Goal: Task Accomplishment & Management: Complete application form

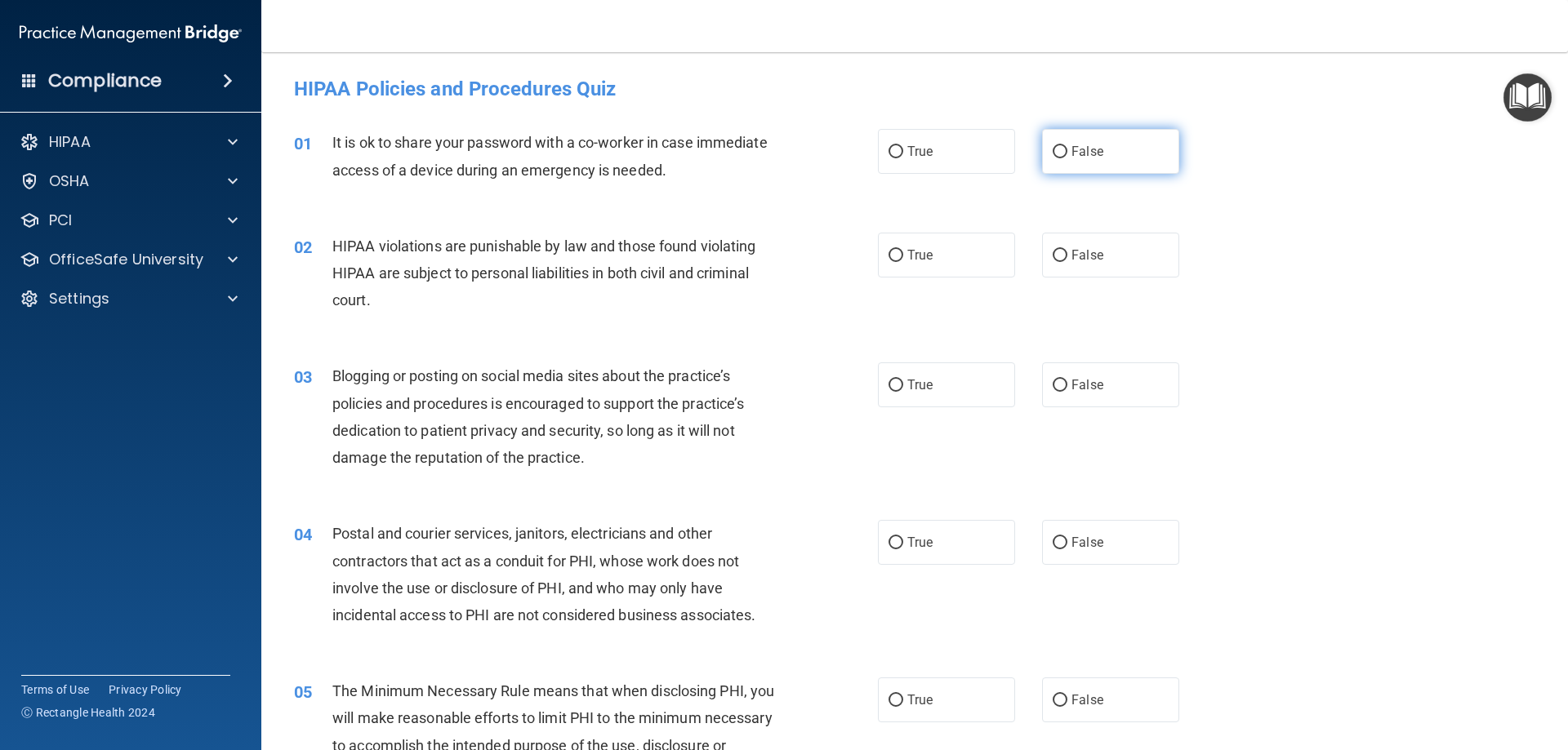
click at [1071, 154] on span "False" at bounding box center [1087, 152] width 32 height 16
click at [1066, 154] on input "False" at bounding box center [1060, 152] width 15 height 13
radio input "true"
drag, startPoint x: 934, startPoint y: 240, endPoint x: 944, endPoint y: 232, distance: 12.8
click at [934, 241] on label "True" at bounding box center [946, 255] width 137 height 45
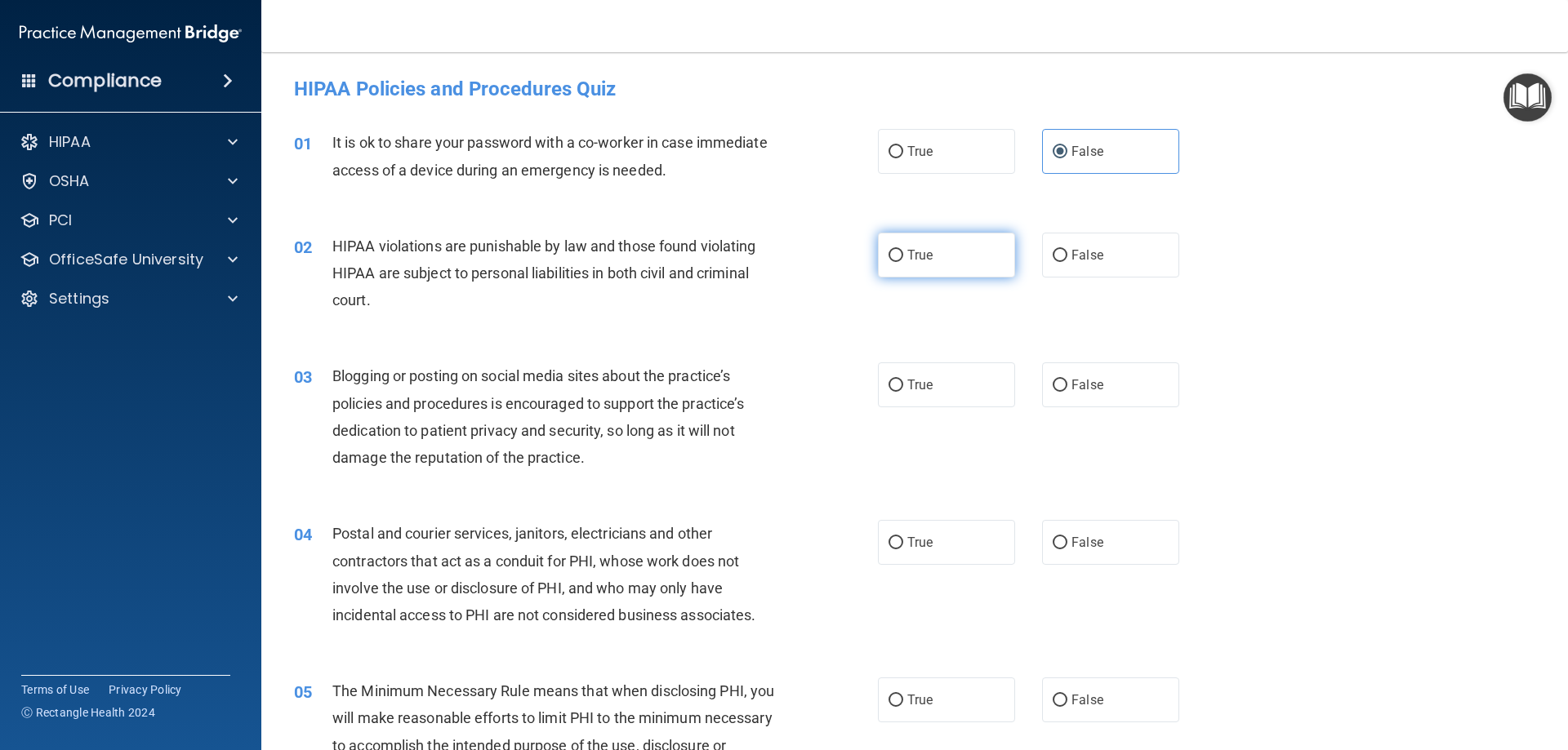
click at [903, 250] on input "True" at bounding box center [895, 256] width 15 height 13
radio input "true"
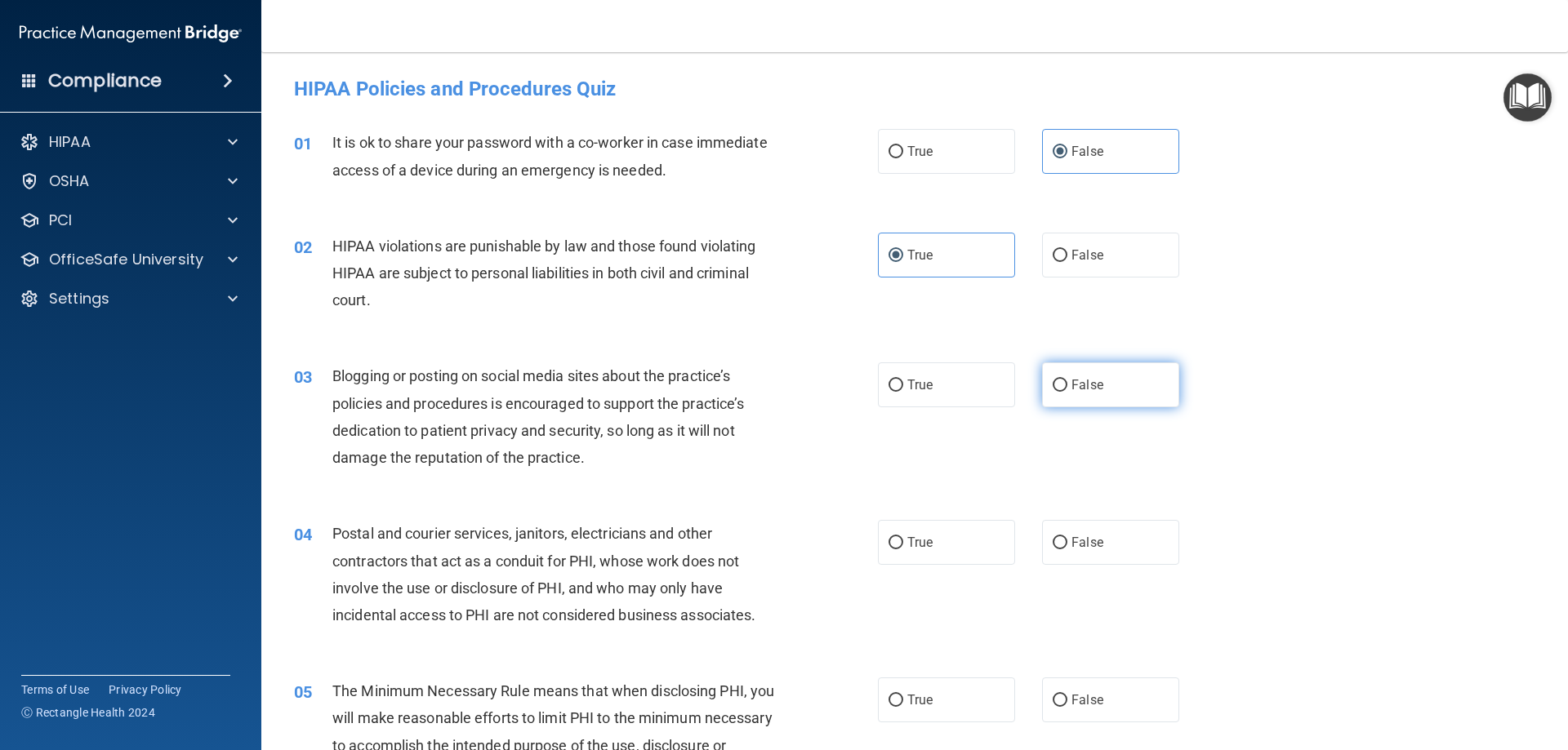
click at [1098, 382] on label "False" at bounding box center [1110, 385] width 137 height 45
click at [1067, 382] on input "False" at bounding box center [1060, 386] width 15 height 13
radio input "true"
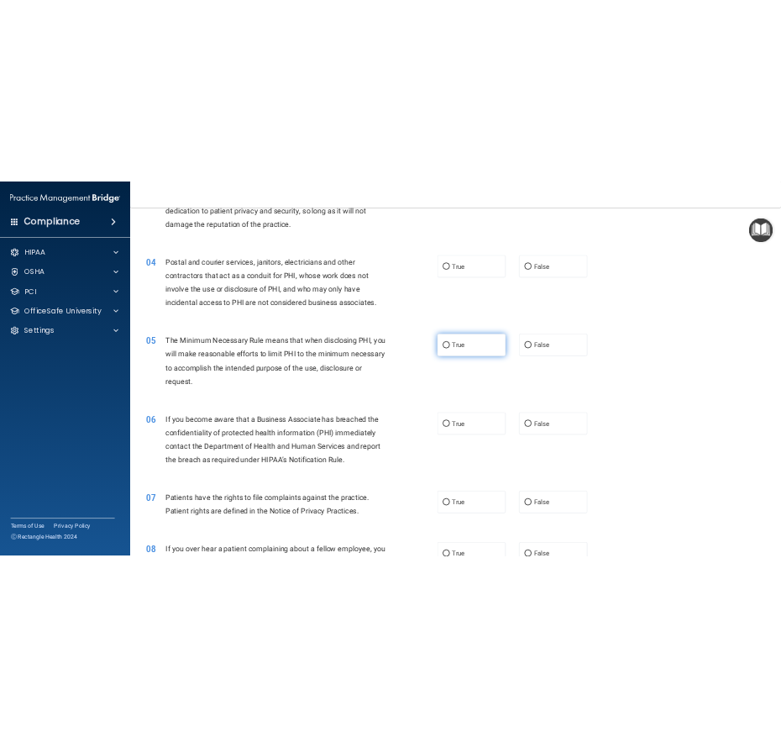
scroll to position [420, 0]
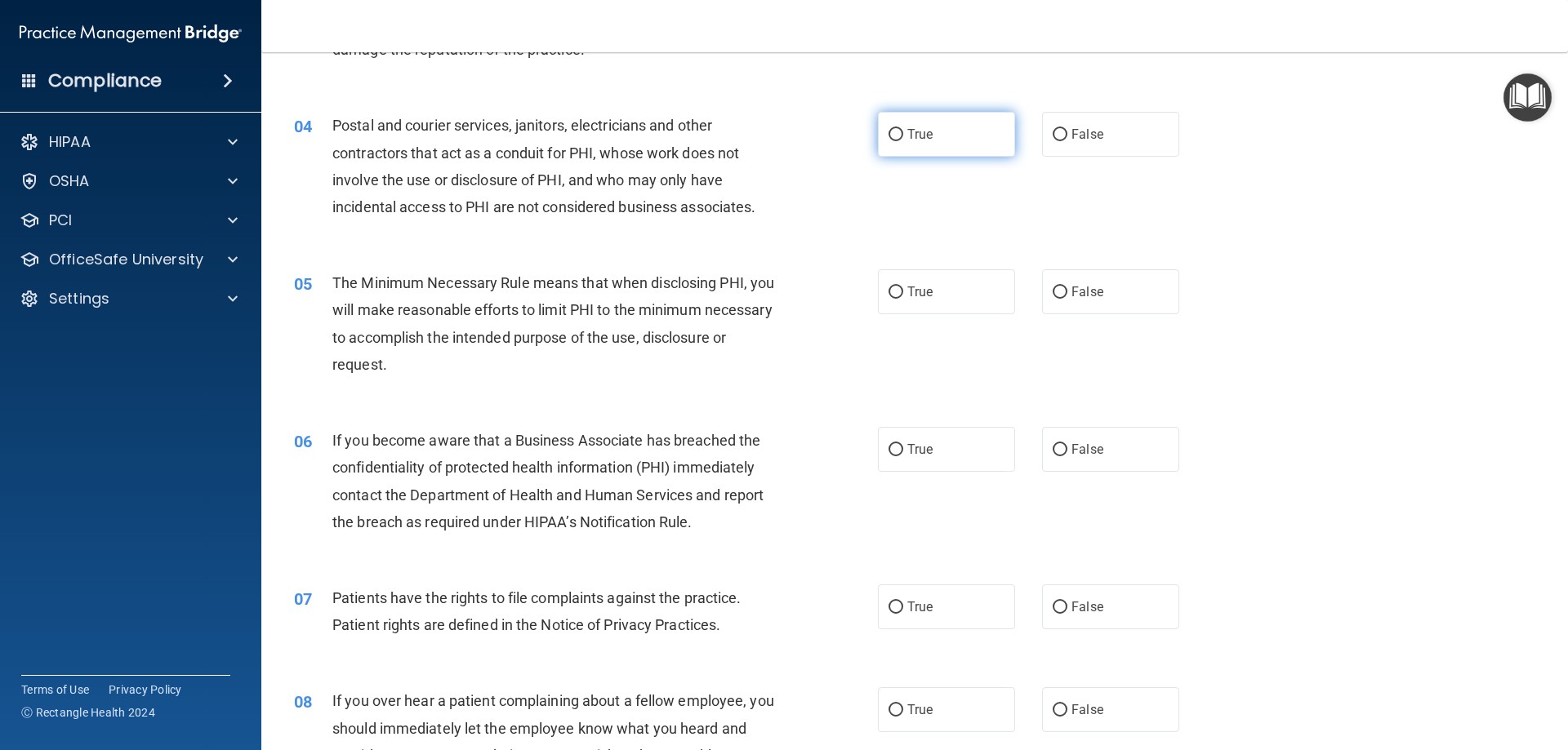
click at [889, 141] on input "True" at bounding box center [895, 135] width 15 height 13
radio input "true"
click at [881, 289] on label "True" at bounding box center [946, 291] width 137 height 45
click at [889, 289] on input "True" at bounding box center [895, 292] width 15 height 13
radio input "true"
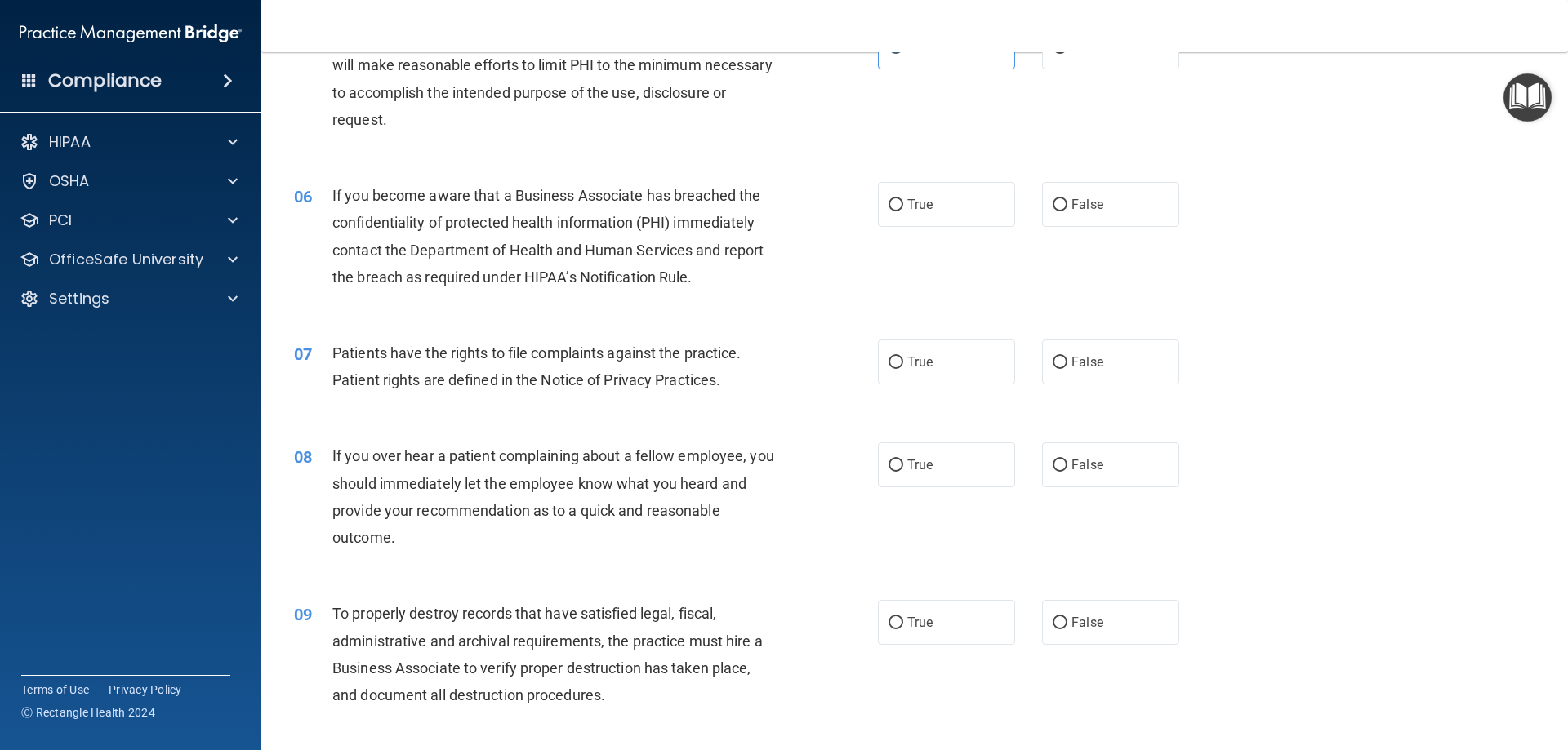
scroll to position [571, 0]
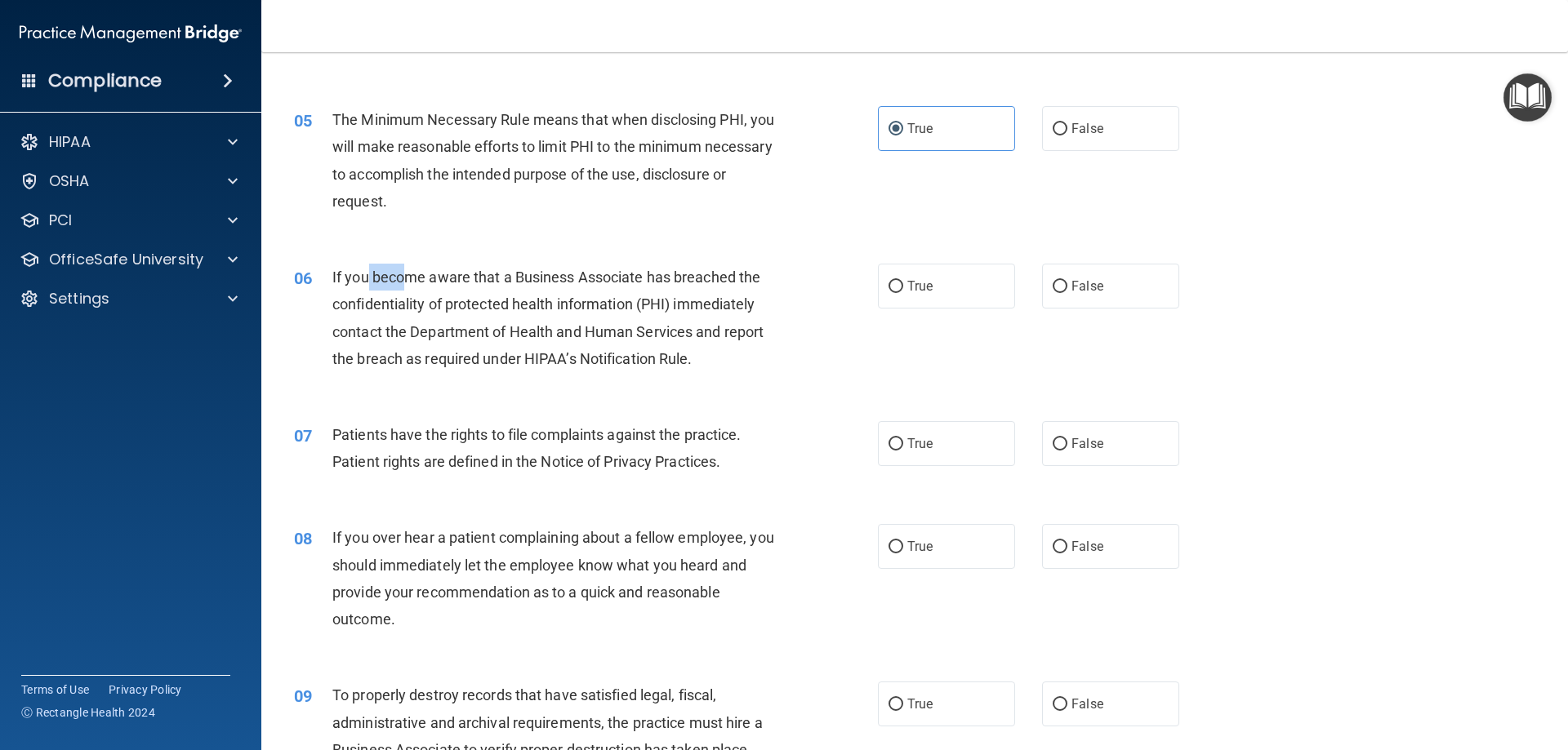
drag, startPoint x: 365, startPoint y: 276, endPoint x: 412, endPoint y: 274, distance: 47.0
click at [411, 274] on span "If you become aware that a Business Associate has breached the confidentiality …" at bounding box center [547, 318] width 431 height 99
click at [413, 274] on span "If you become aware that a Business Associate has breached the confidentiality …" at bounding box center [547, 318] width 431 height 99
drag, startPoint x: 413, startPoint y: 274, endPoint x: 446, endPoint y: 274, distance: 33.0
click at [446, 274] on span "If you become aware that a Business Associate has breached the confidentiality …" at bounding box center [547, 318] width 431 height 99
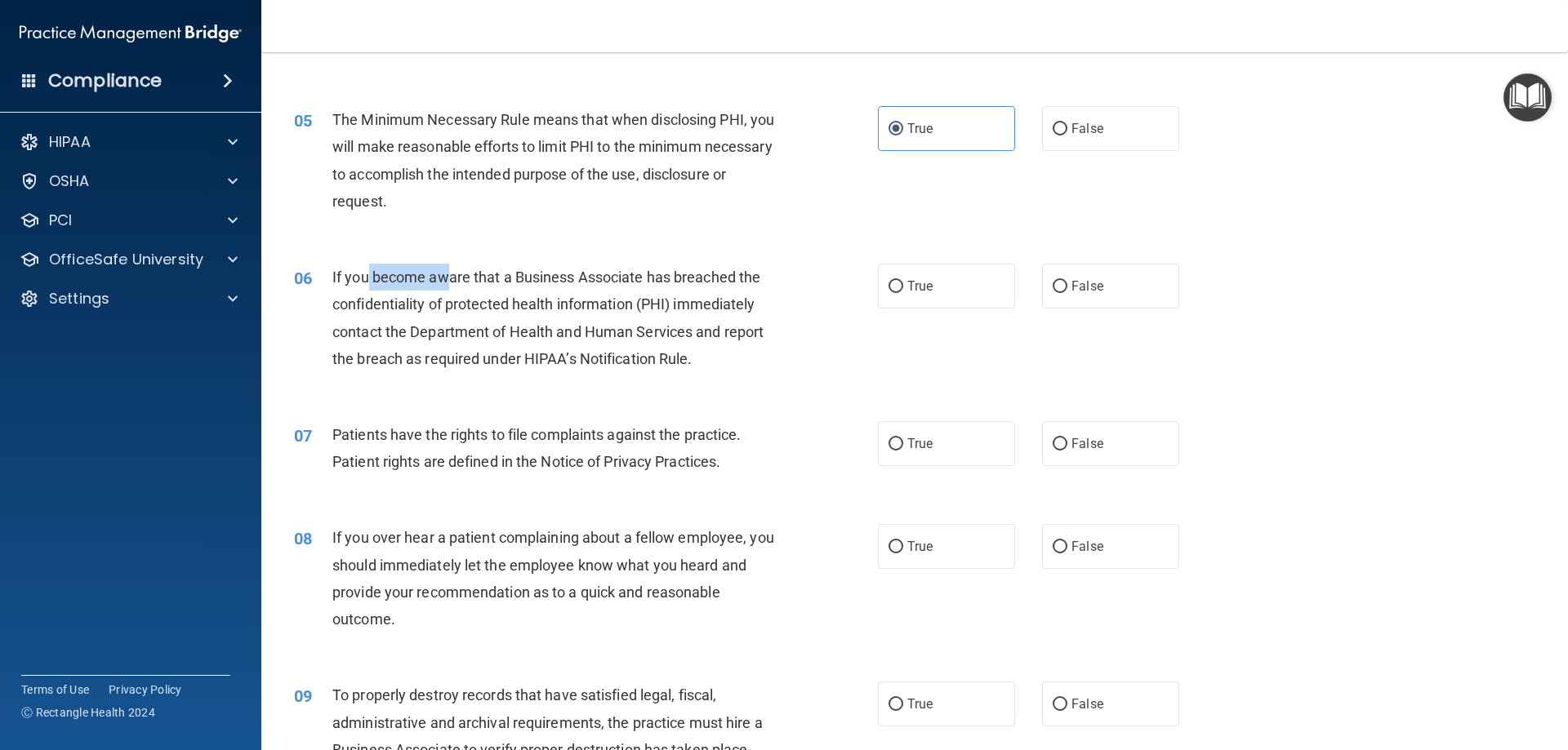
click at [452, 274] on span "If you become aware that a Business Associate has breached the confidentiality …" at bounding box center [547, 318] width 431 height 99
click at [474, 274] on span "If you become aware that a Business Associate has breached the confidentiality …" at bounding box center [547, 318] width 431 height 99
click at [526, 275] on span "If you become aware that a Business Associate has breached the confidentiality …" at bounding box center [547, 318] width 431 height 99
click at [526, 274] on span "If you become aware that a Business Associate has breached the confidentiality …" at bounding box center [547, 318] width 431 height 99
click at [622, 265] on div "If you become aware that a Business Associate has breached the confidentiality …" at bounding box center [561, 318] width 457 height 109
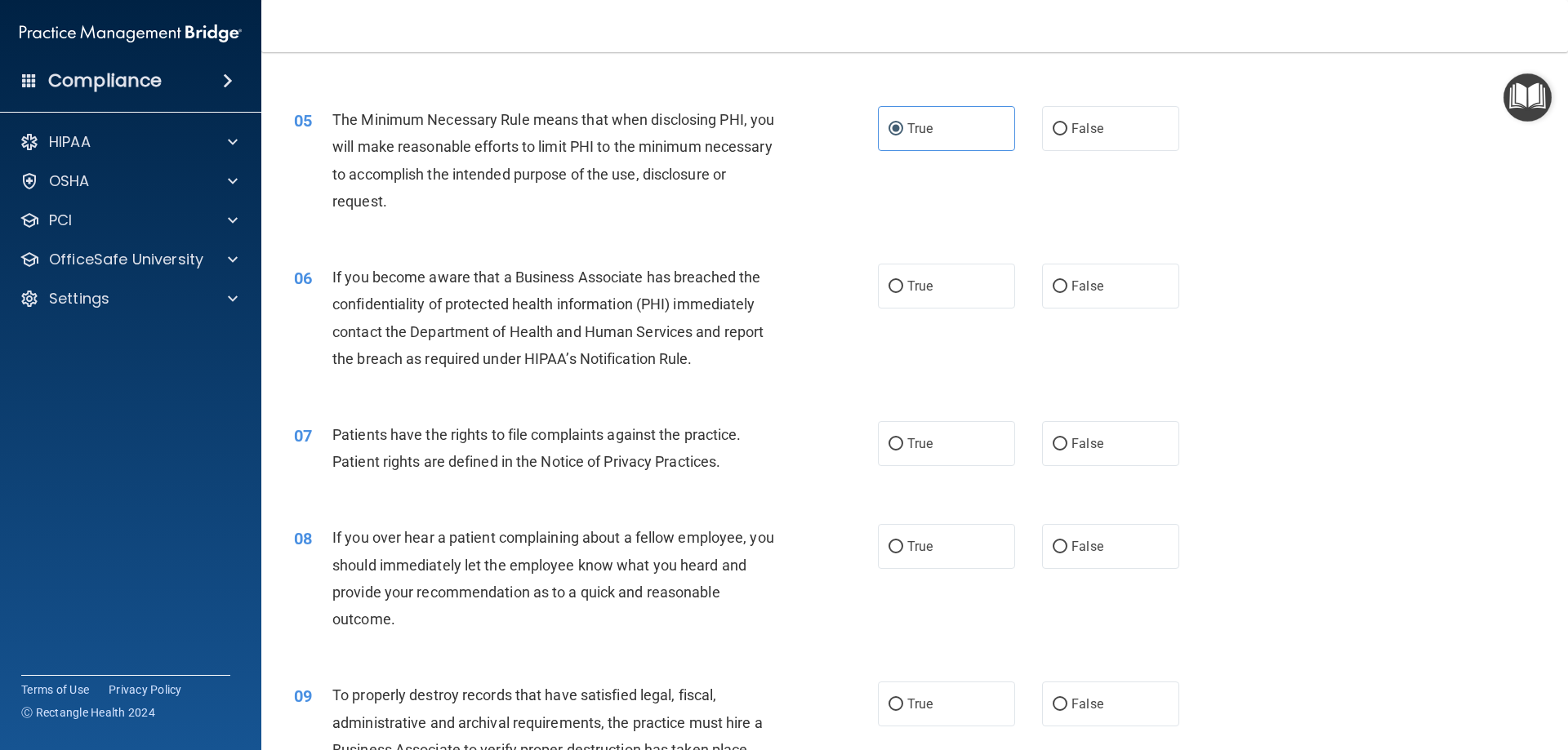
click at [617, 268] on span "If you become aware that a Business Associate has breached the confidentiality …" at bounding box center [547, 318] width 431 height 99
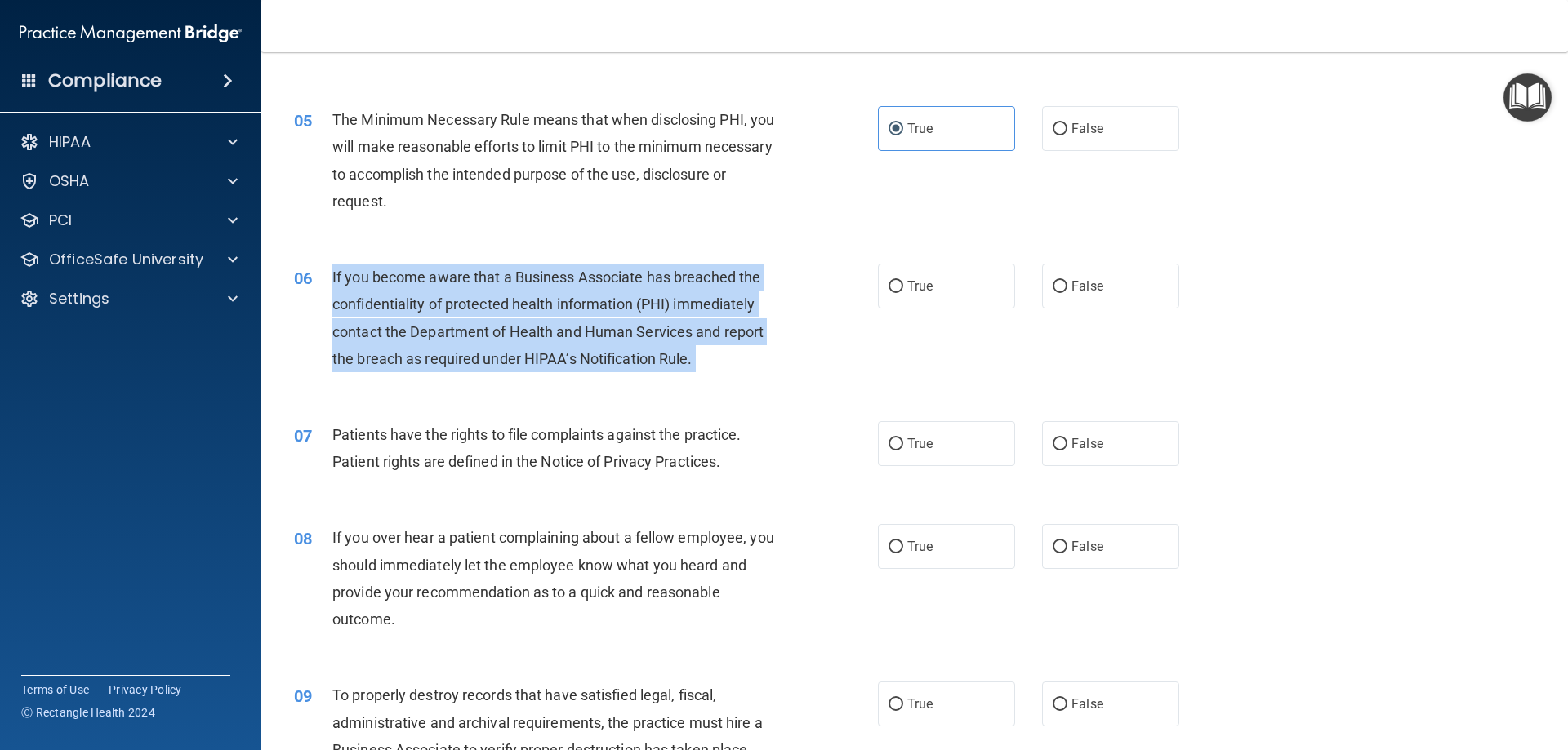
click at [617, 268] on span "If you become aware that a Business Associate has breached the confidentiality …" at bounding box center [547, 318] width 431 height 99
click at [689, 274] on span "If you become aware that a Business Associate has breached the confidentiality …" at bounding box center [547, 318] width 431 height 99
click at [690, 274] on span "If you become aware that a Business Associate has breached the confidentiality …" at bounding box center [547, 318] width 431 height 99
click at [716, 344] on div "If you become aware that a Business Associate has breached the confidentiality …" at bounding box center [561, 318] width 457 height 109
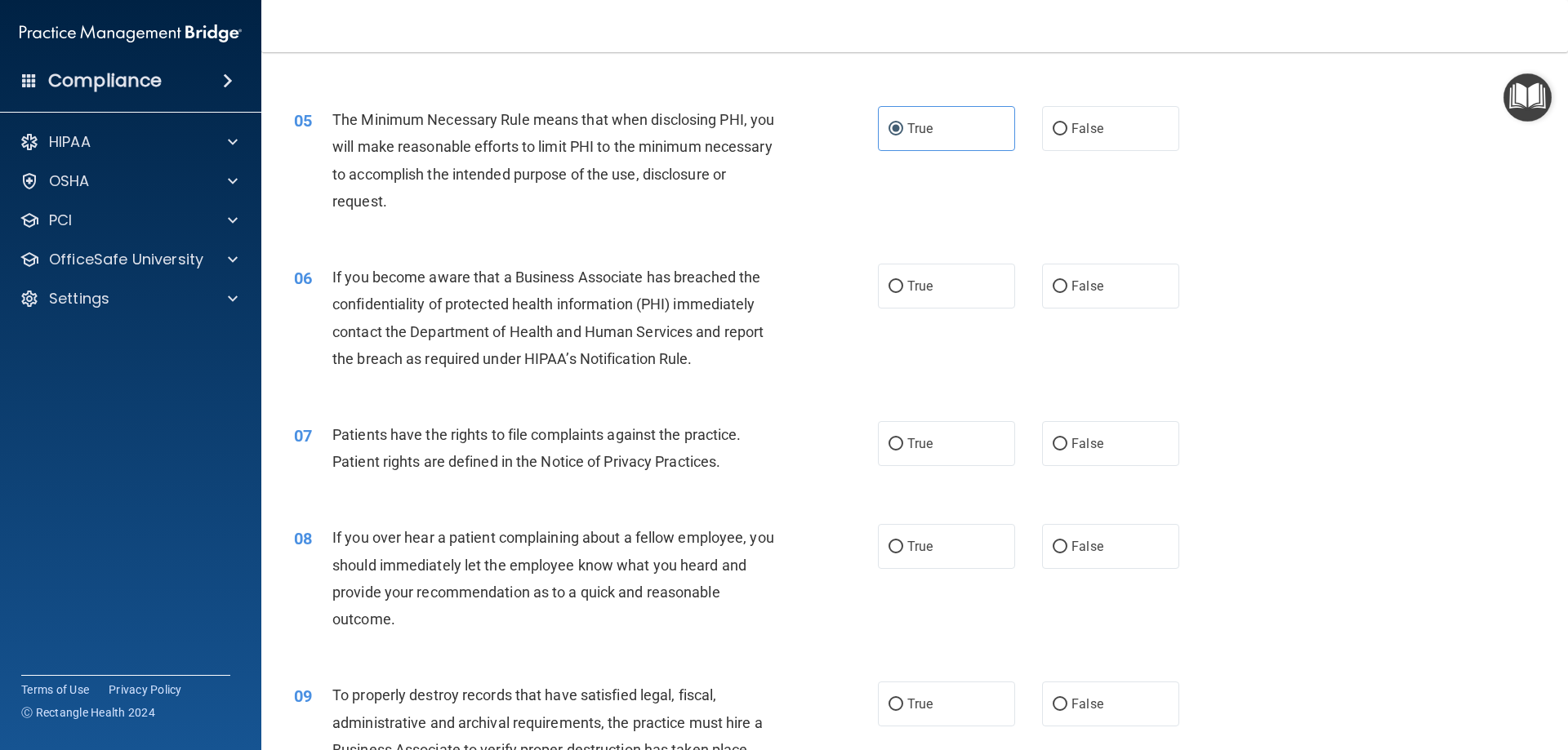
click at [559, 282] on span "If you become aware that a Business Associate has breached the confidentiality …" at bounding box center [547, 318] width 431 height 99
click at [618, 278] on span "If you become aware that a Business Associate has breached the confidentiality …" at bounding box center [547, 318] width 431 height 99
click at [696, 275] on span "If you become aware that a Business Associate has breached the confidentiality …" at bounding box center [547, 318] width 431 height 99
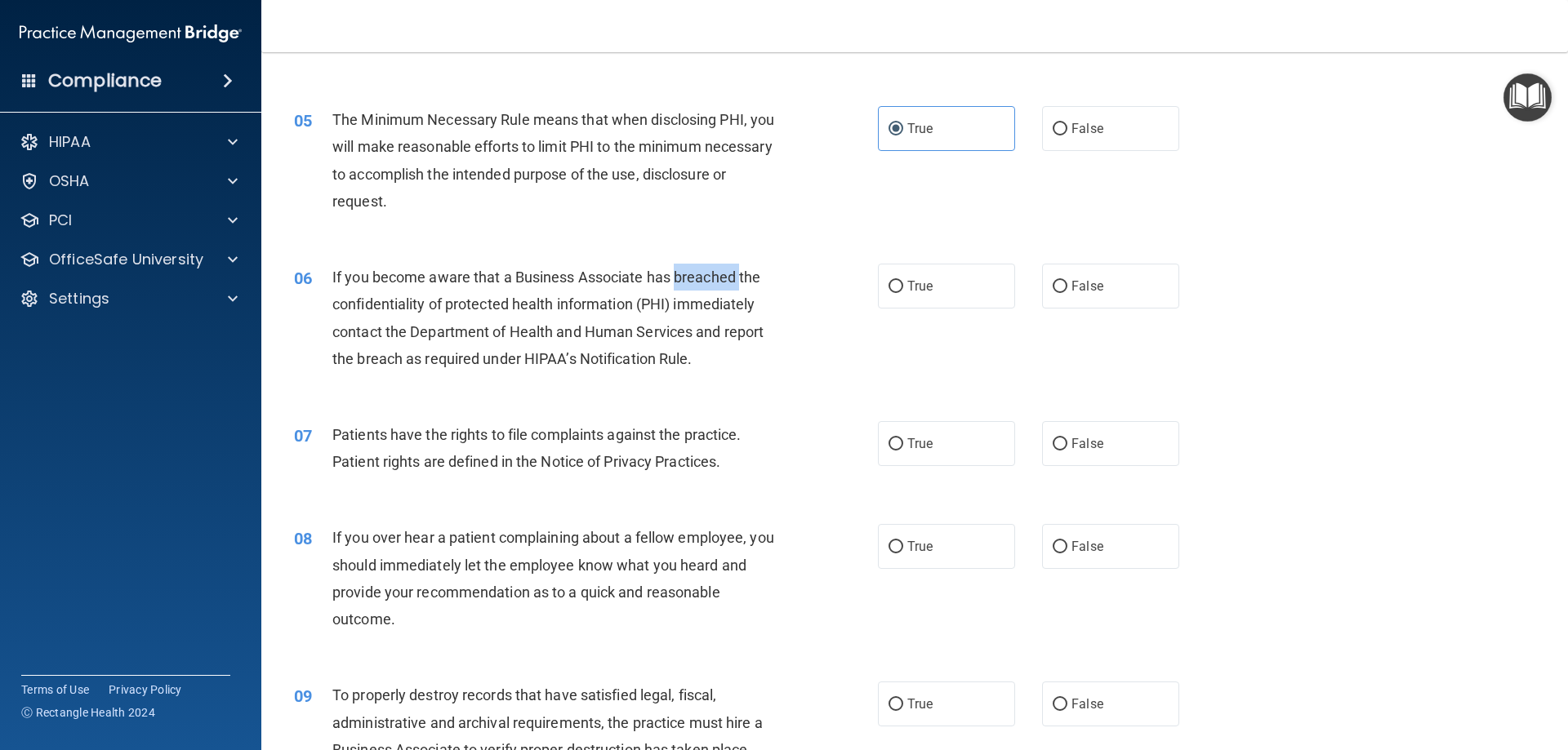
click at [696, 275] on span "If you become aware that a Business Associate has breached the confidentiality …" at bounding box center [547, 318] width 431 height 99
click at [636, 326] on span "If you become aware that a Business Associate has breached the confidentiality …" at bounding box center [547, 318] width 431 height 99
click at [632, 325] on span "If you become aware that a Business Associate has breached the confidentiality …" at bounding box center [547, 318] width 431 height 99
click at [594, 358] on span "If you become aware that a Business Associate has breached the confidentiality …" at bounding box center [547, 318] width 431 height 99
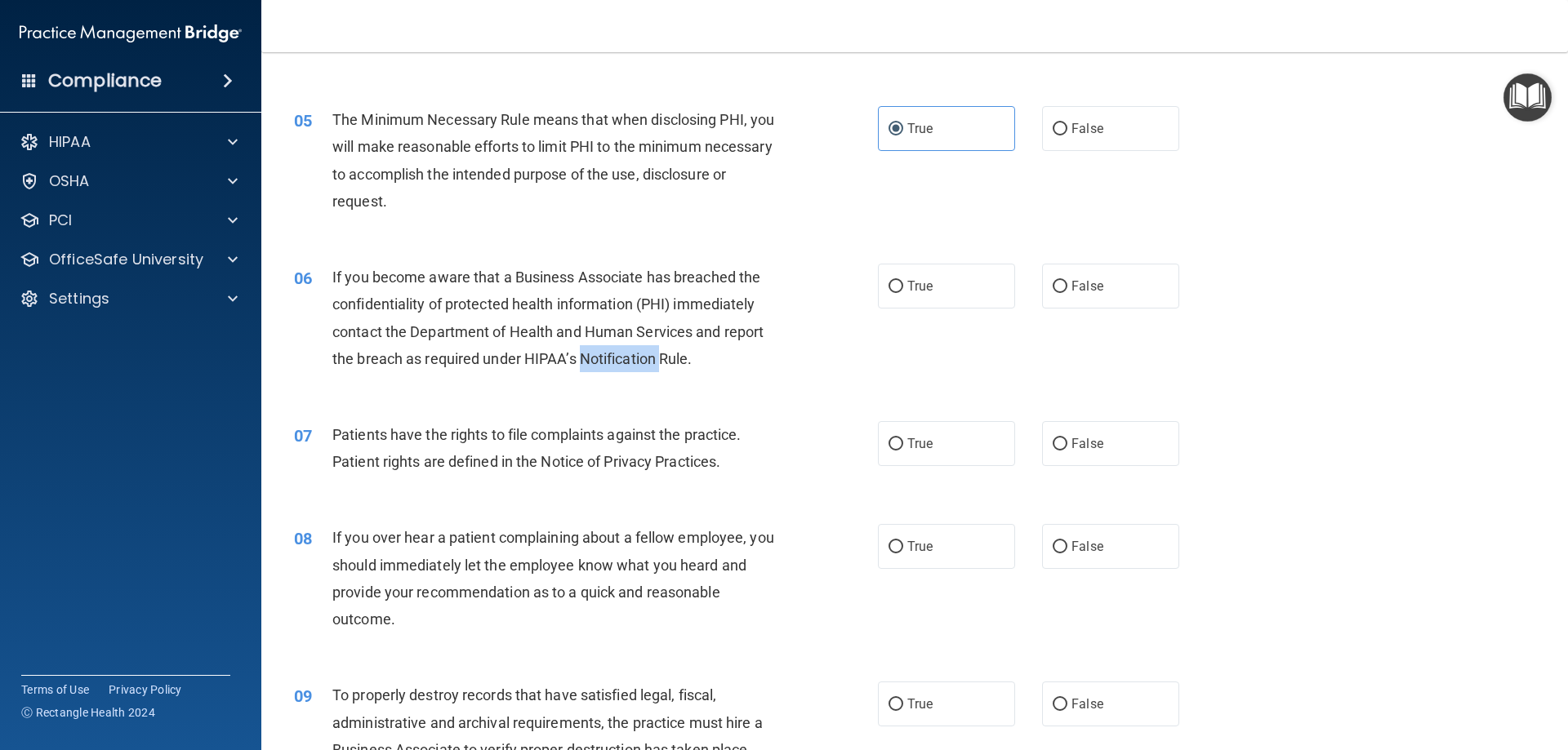
click at [607, 374] on div "06 If you become aware that a Business Associate has breached the confidentiali…" at bounding box center [585, 322] width 633 height 117
drag, startPoint x: 333, startPoint y: 274, endPoint x: 456, endPoint y: 285, distance: 123.5
click at [456, 285] on span "If you become aware that a Business Associate has breached the confidentiality …" at bounding box center [547, 318] width 431 height 99
click at [1053, 287] on input "False" at bounding box center [1060, 287] width 15 height 13
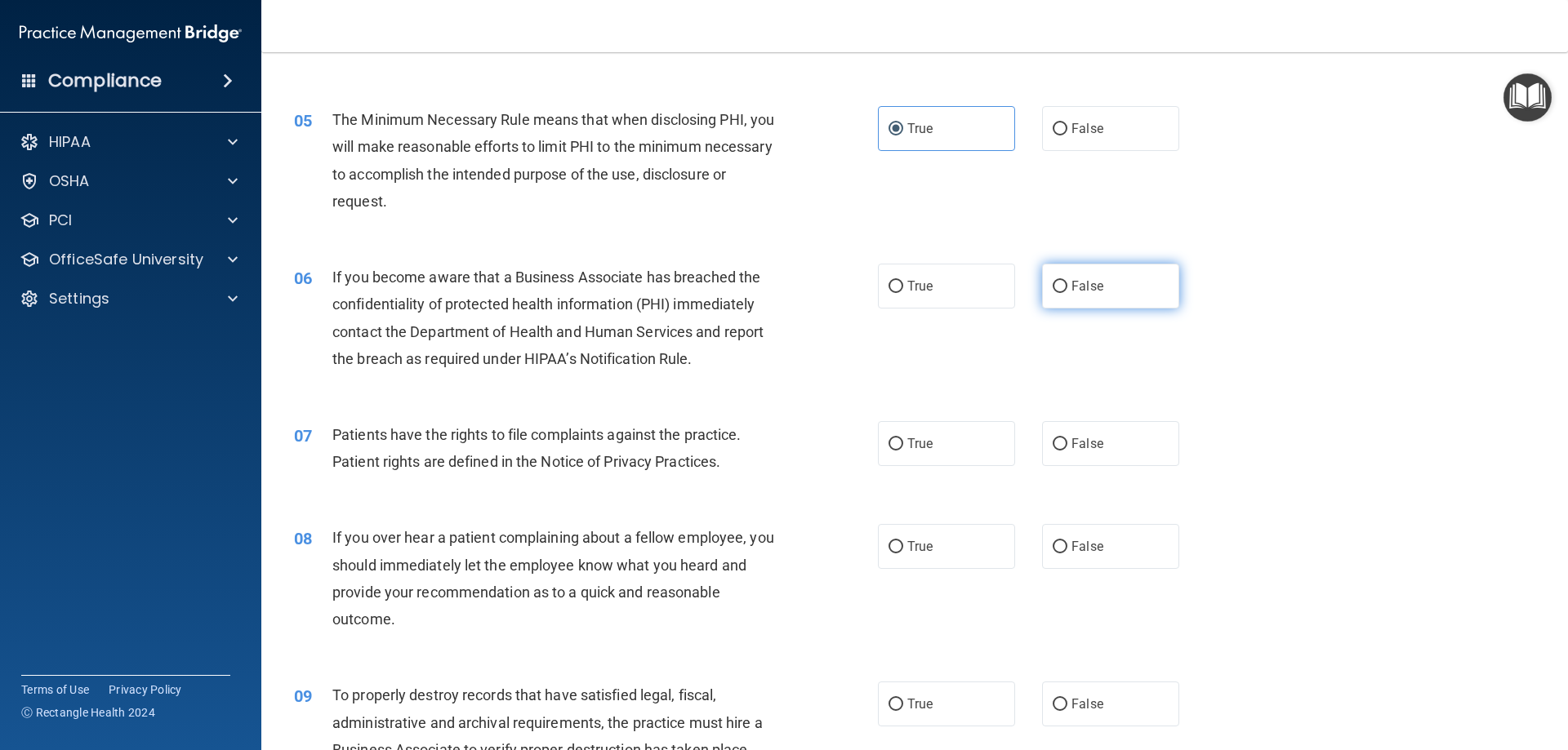
radio input "true"
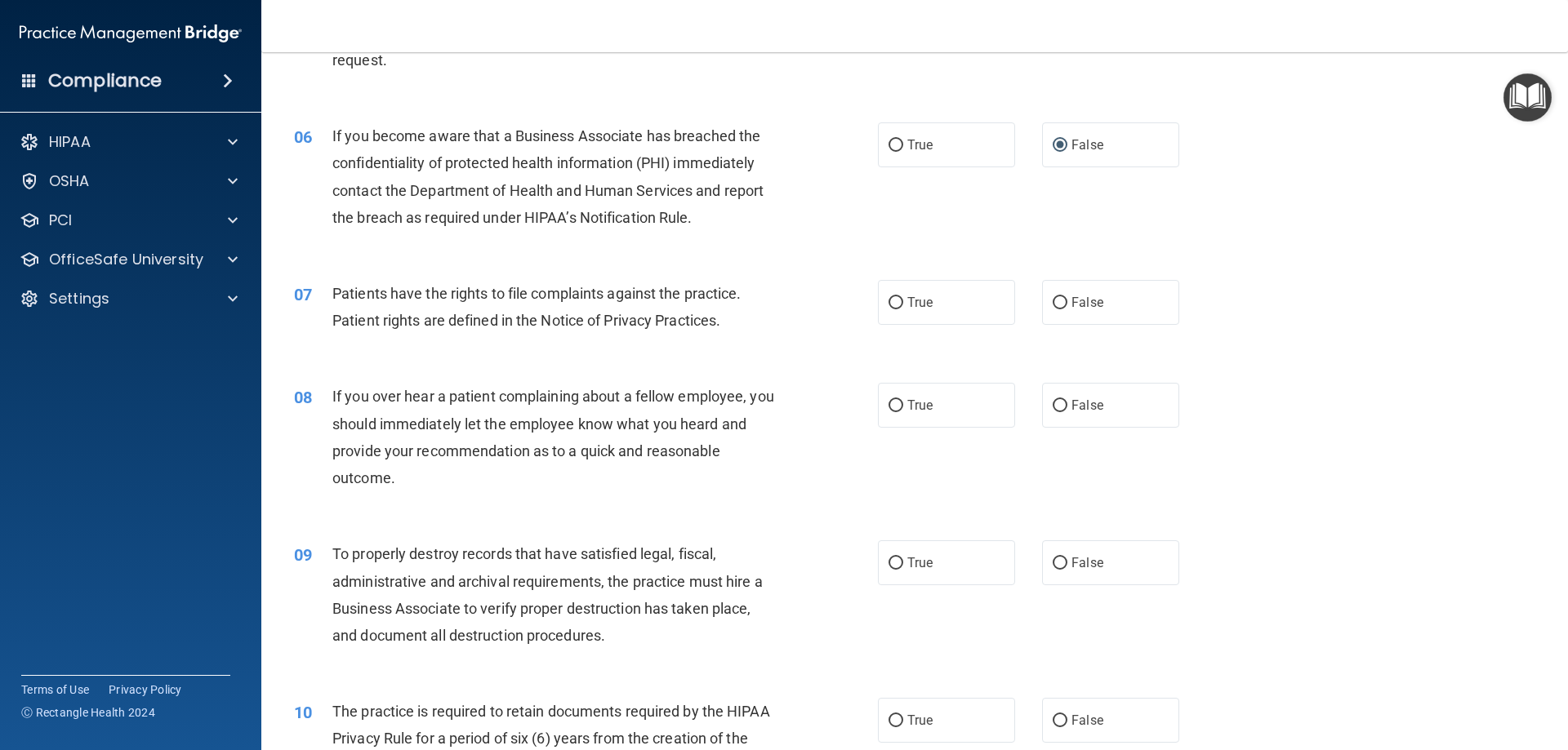
scroll to position [734, 0]
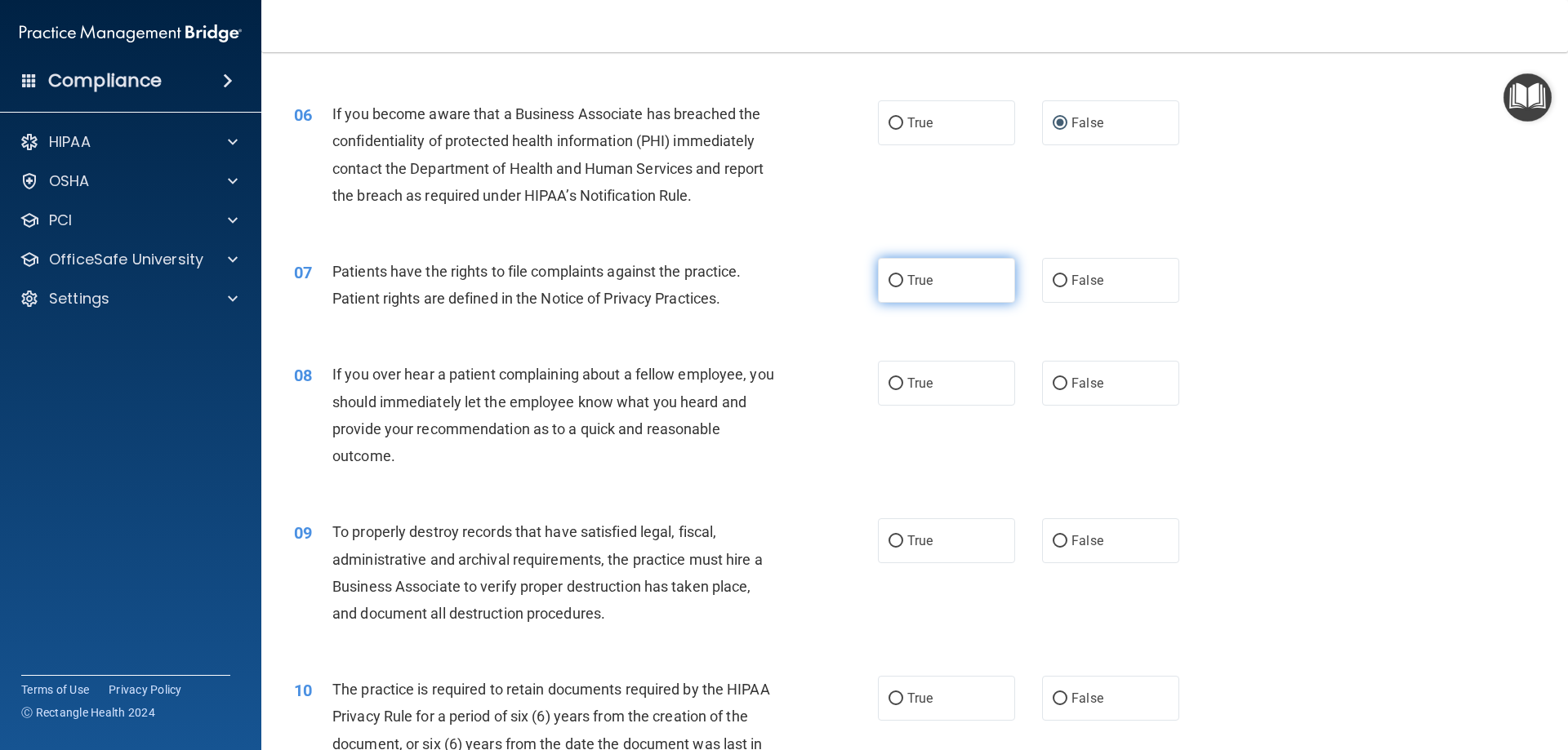
click at [889, 276] on input "True" at bounding box center [895, 281] width 15 height 13
radio input "true"
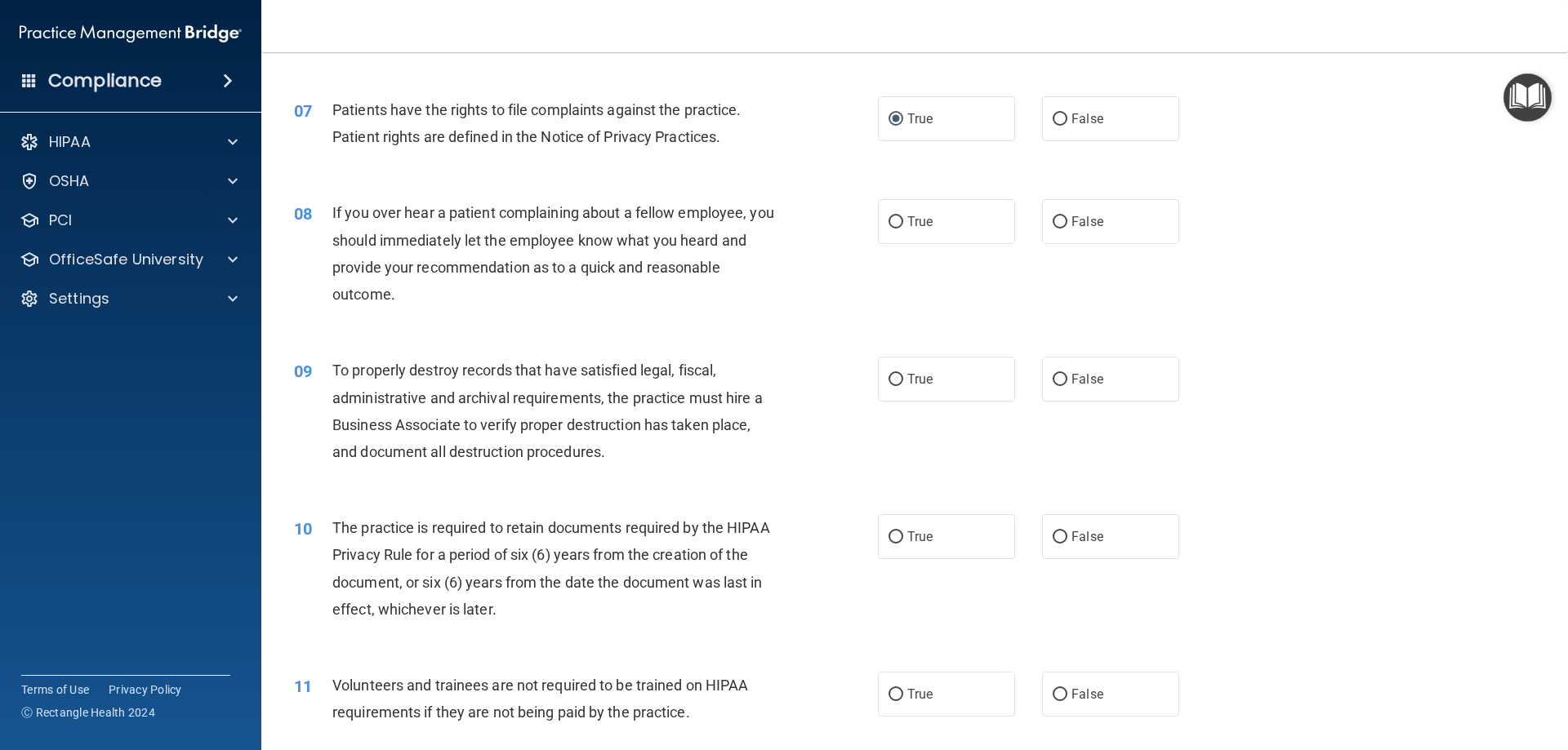
scroll to position [898, 0]
click at [1061, 217] on label "False" at bounding box center [1110, 220] width 137 height 45
click at [1061, 217] on input "False" at bounding box center [1060, 221] width 15 height 13
radio input "true"
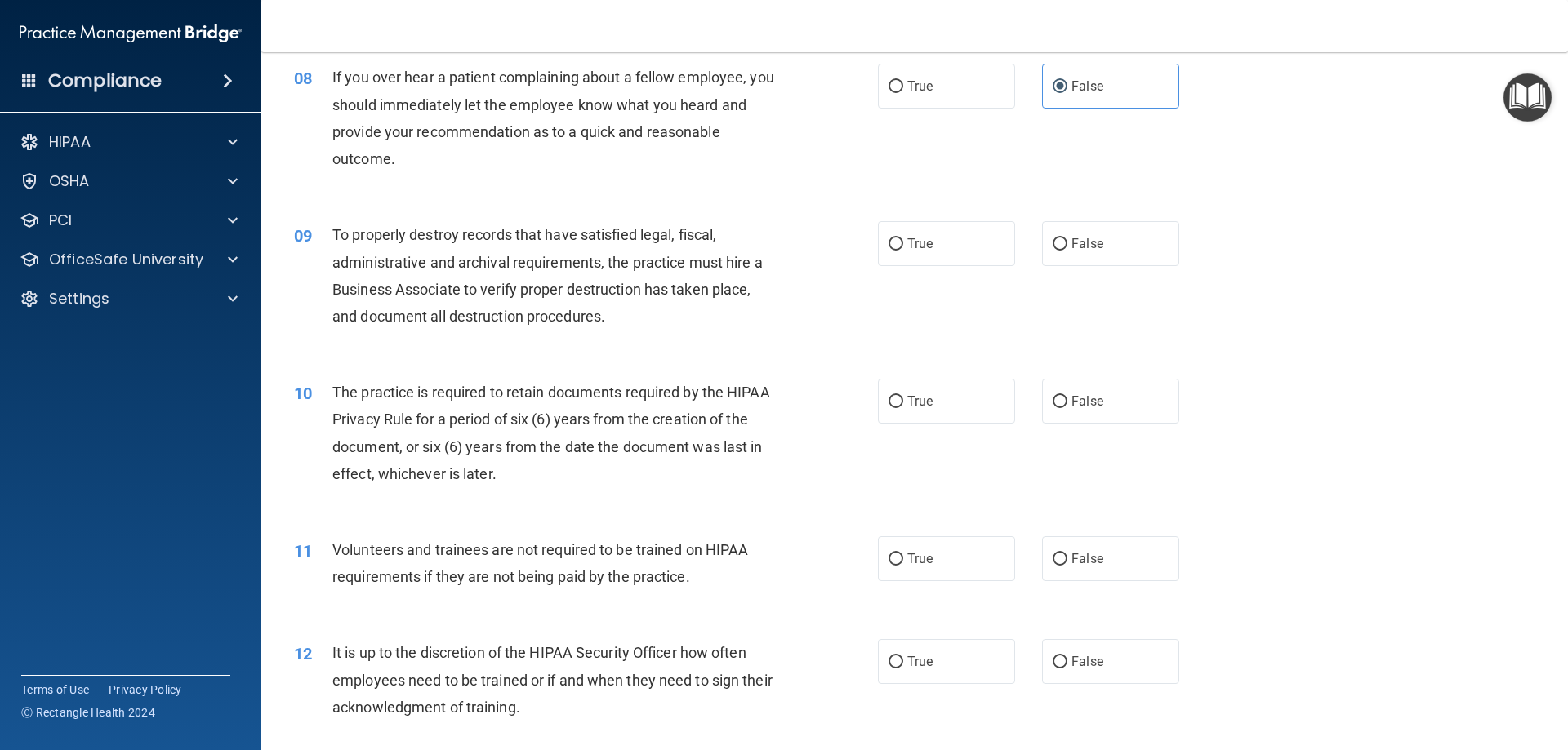
scroll to position [1061, 0]
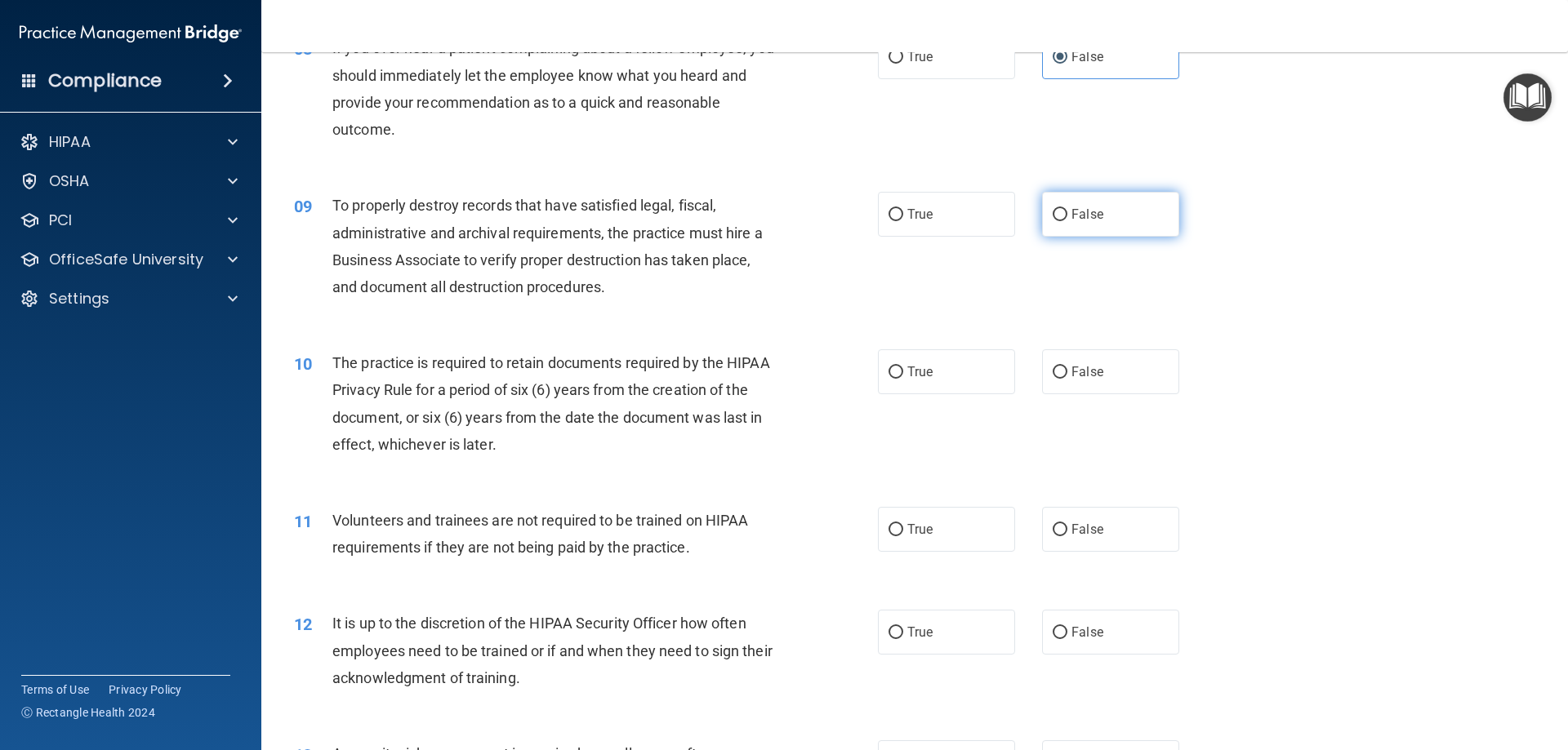
click at [1053, 206] on label "False" at bounding box center [1110, 214] width 137 height 45
click at [1053, 209] on input "False" at bounding box center [1060, 215] width 15 height 13
radio input "true"
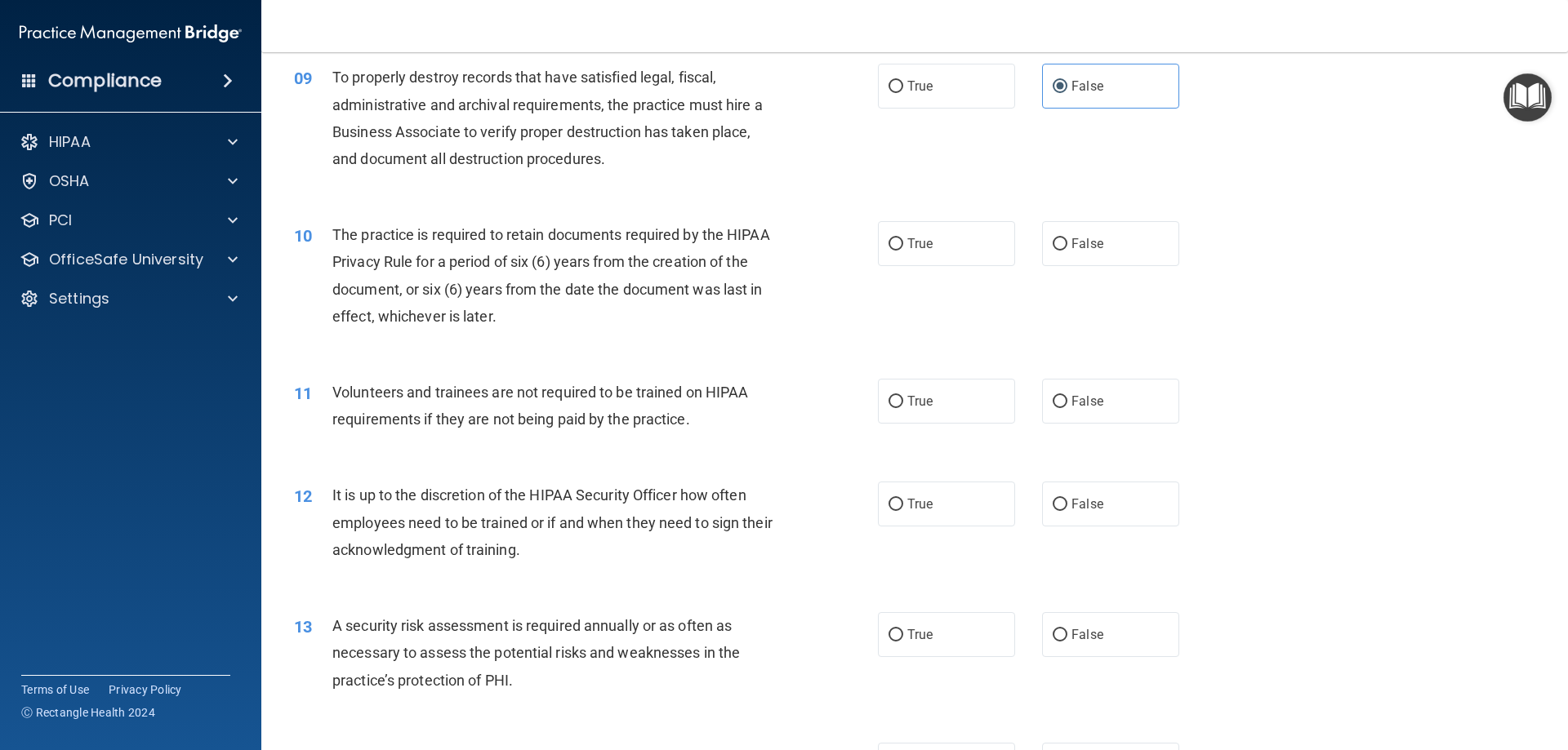
scroll to position [1224, 0]
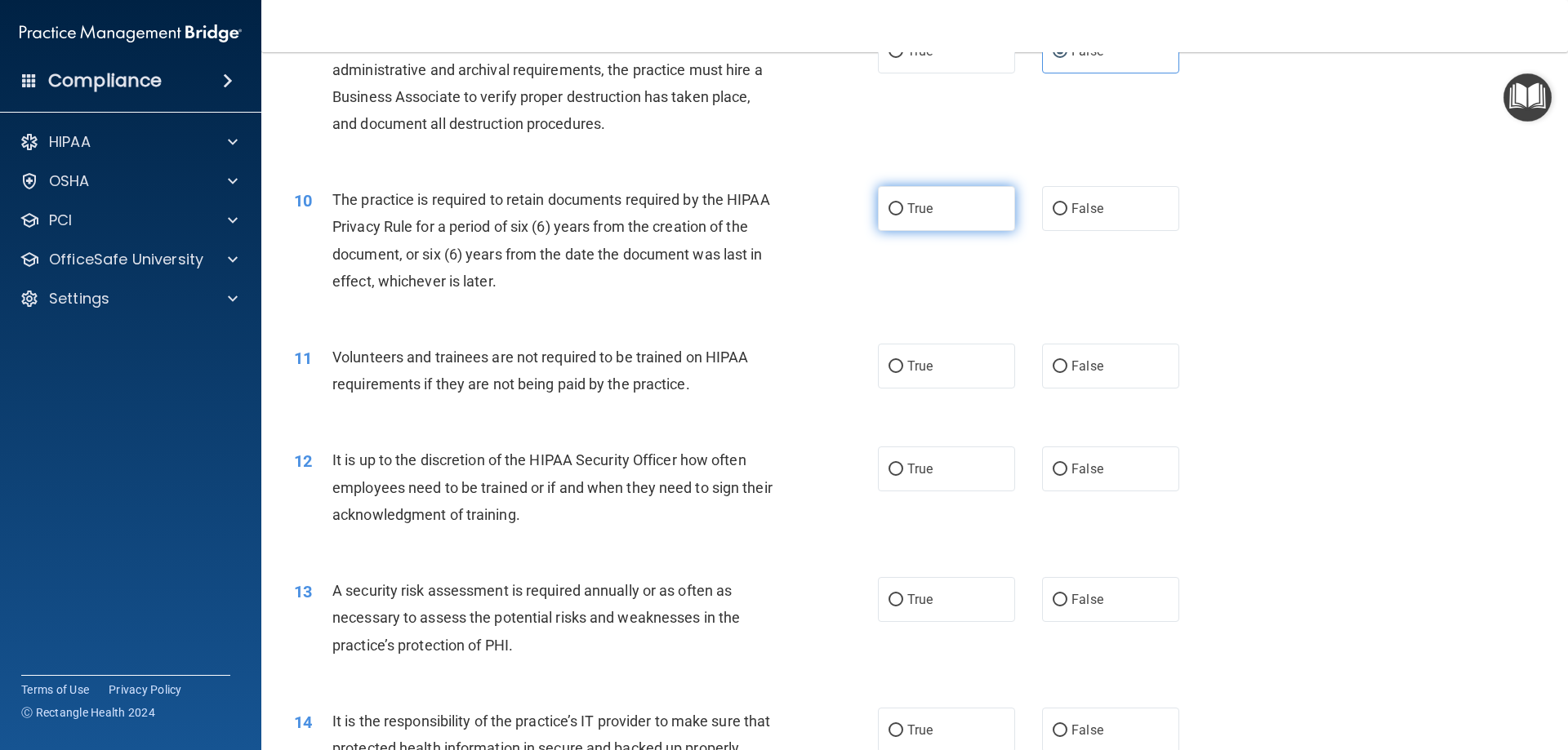
click at [893, 210] on input "True" at bounding box center [895, 209] width 15 height 13
radio input "true"
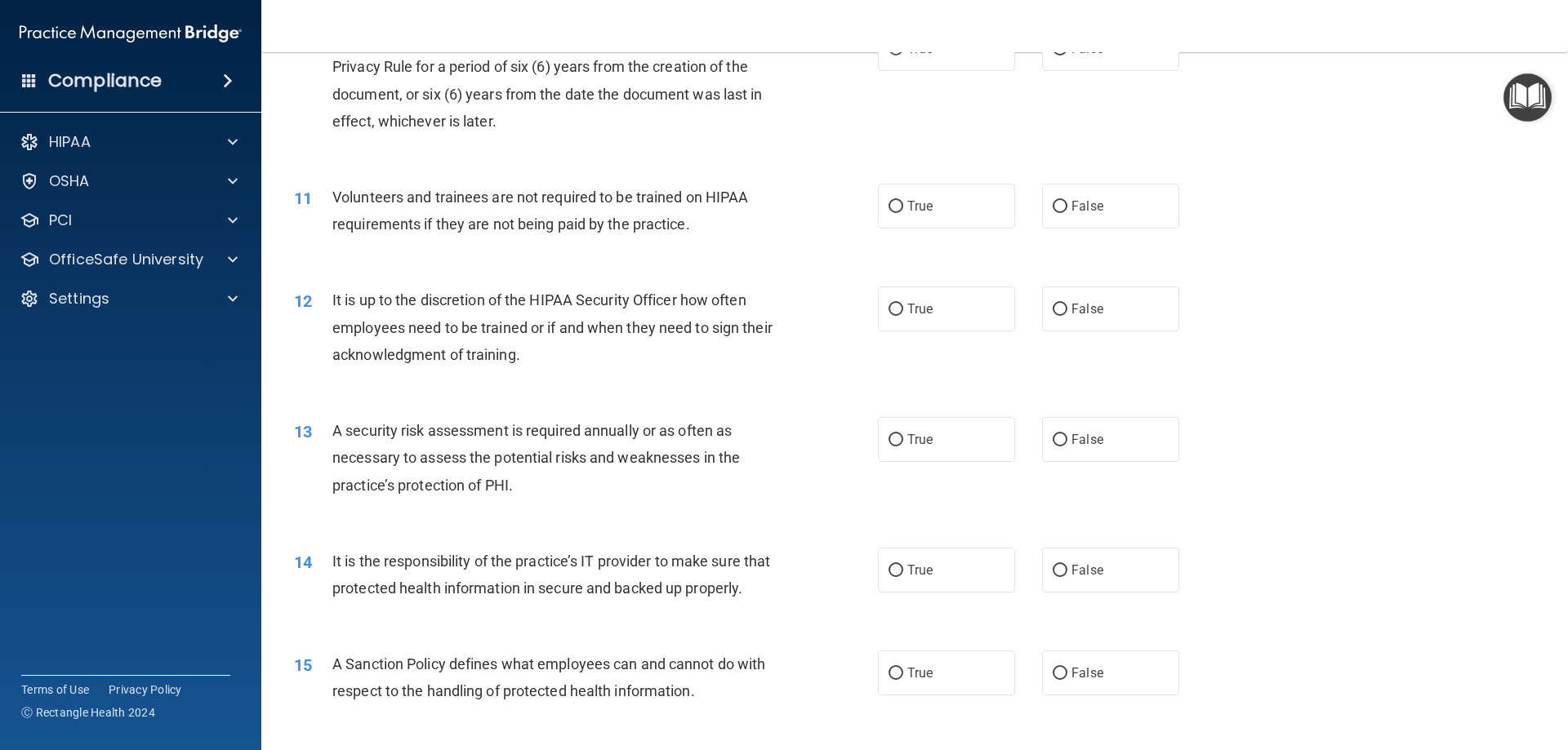
scroll to position [1387, 0]
click at [1054, 202] on input "False" at bounding box center [1060, 203] width 15 height 13
radio input "true"
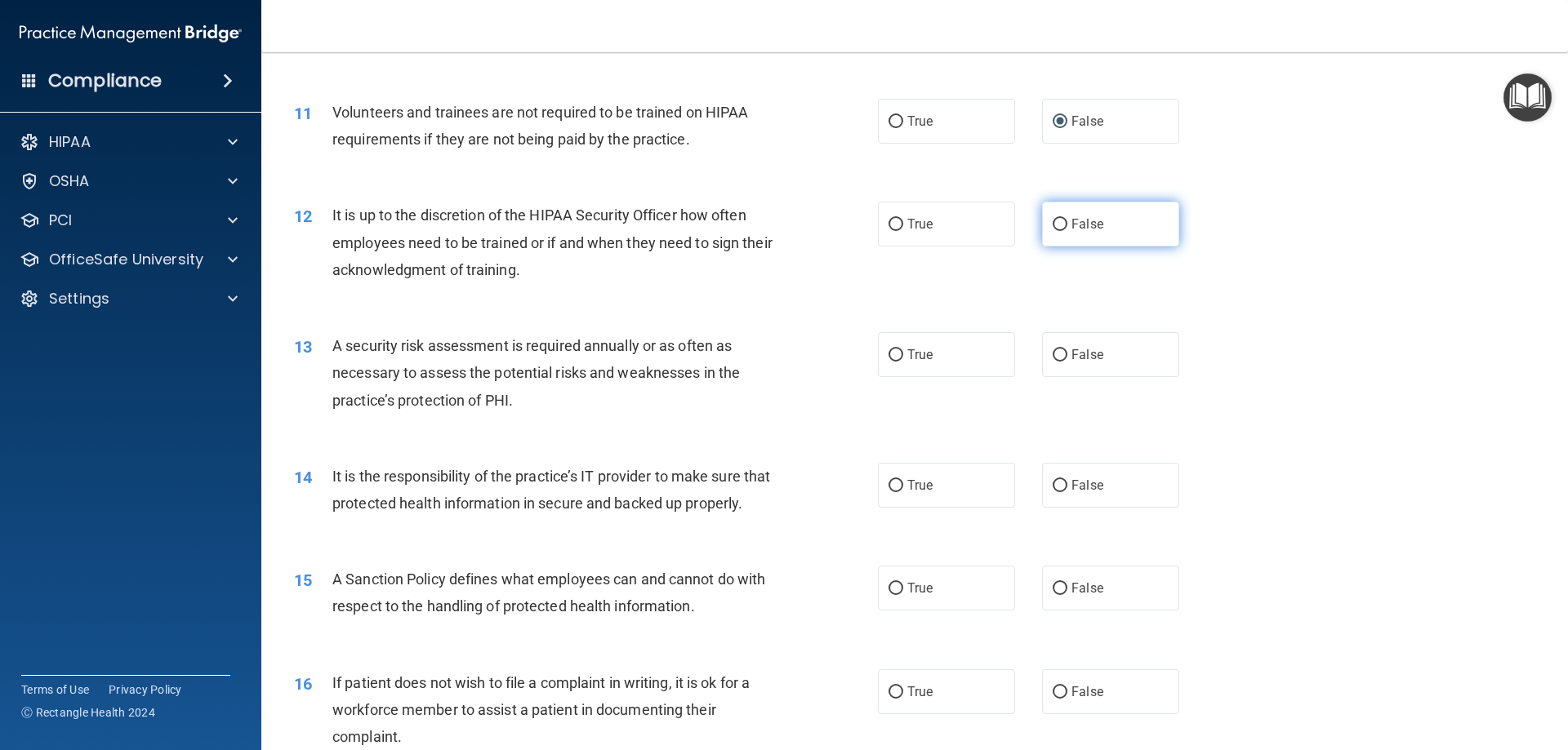
click at [1061, 222] on label "False" at bounding box center [1110, 223] width 137 height 45
click at [1061, 222] on input "False" at bounding box center [1060, 224] width 15 height 13
radio input "true"
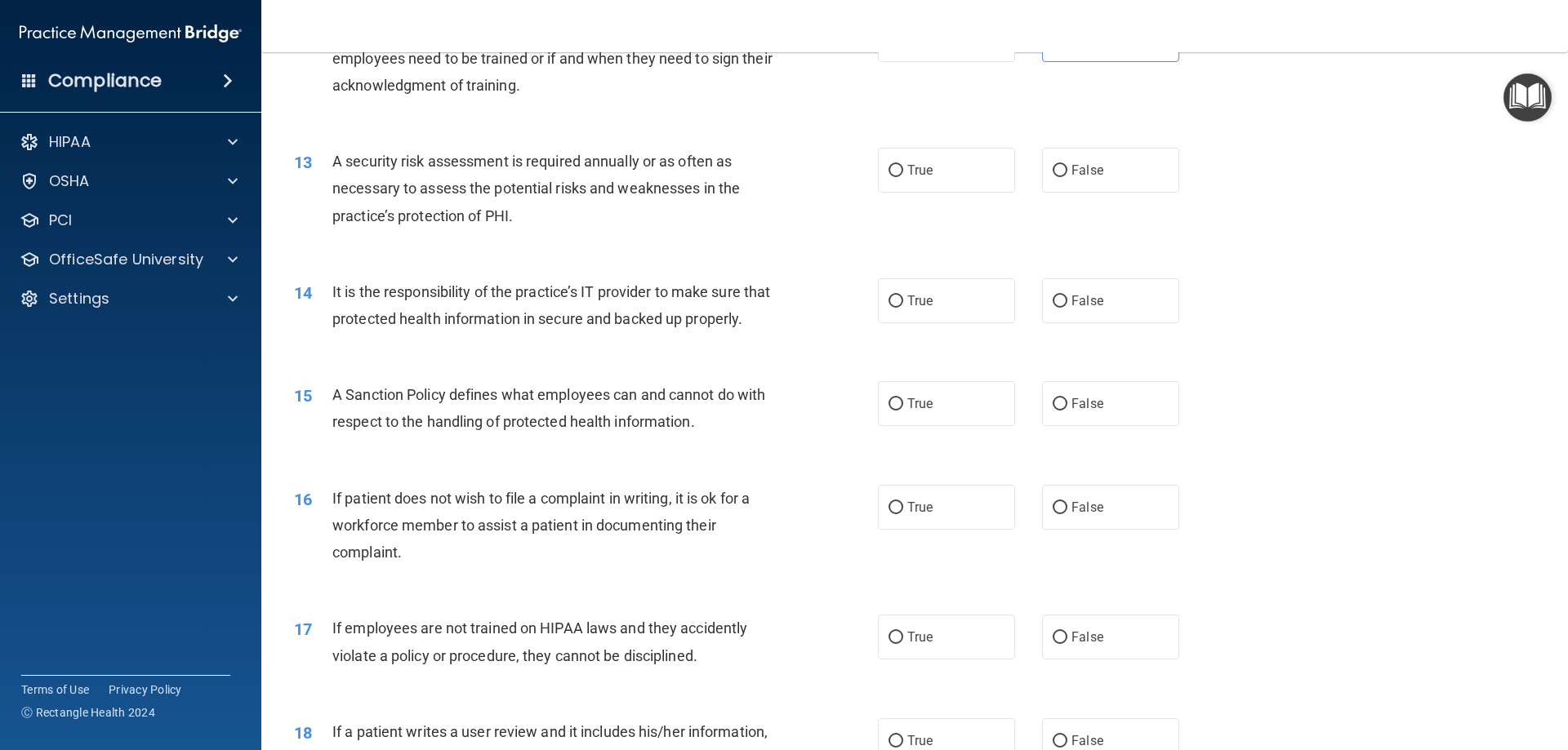
scroll to position [1551, 0]
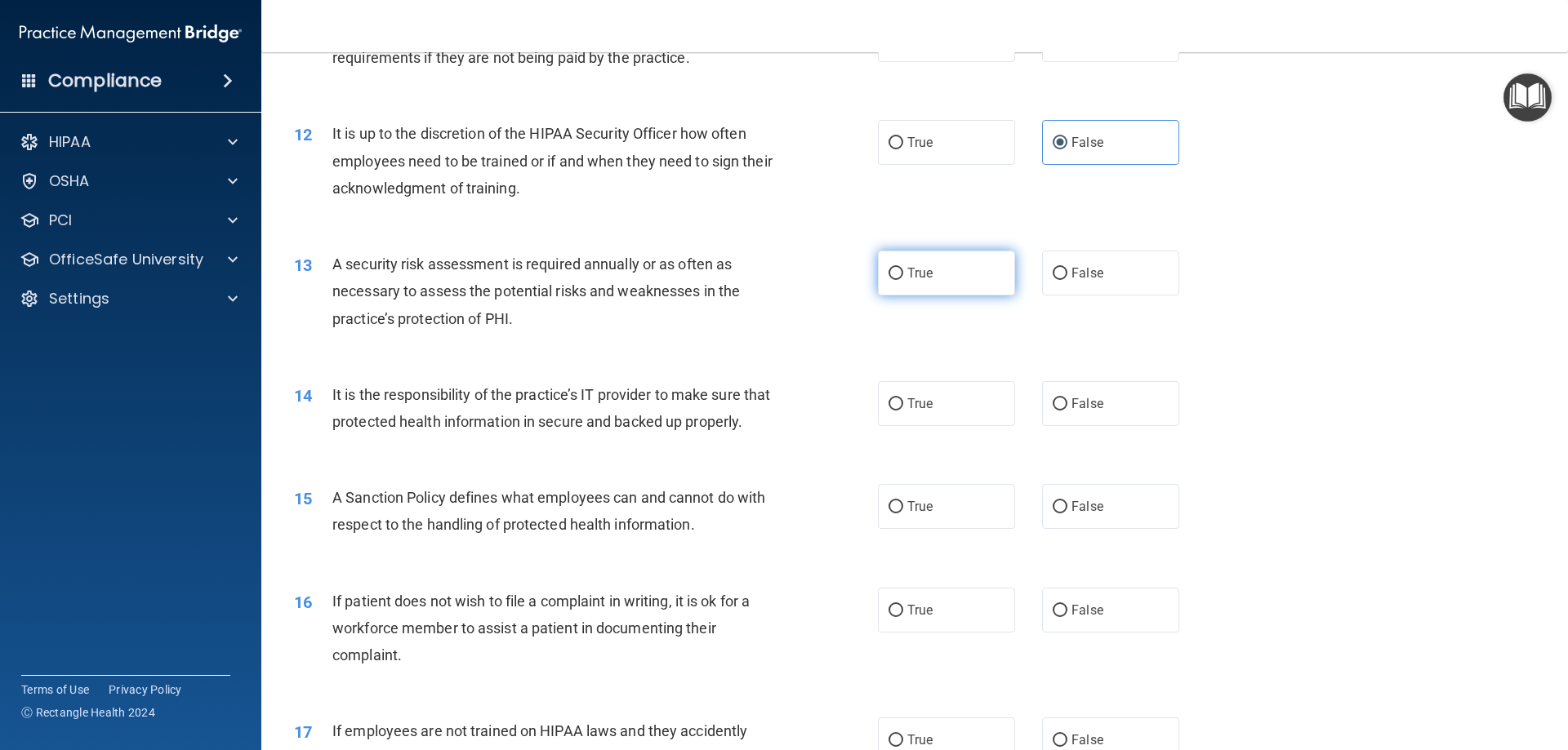
click at [927, 277] on label "True" at bounding box center [946, 273] width 137 height 45
click at [903, 277] on input "True" at bounding box center [895, 274] width 15 height 13
radio input "true"
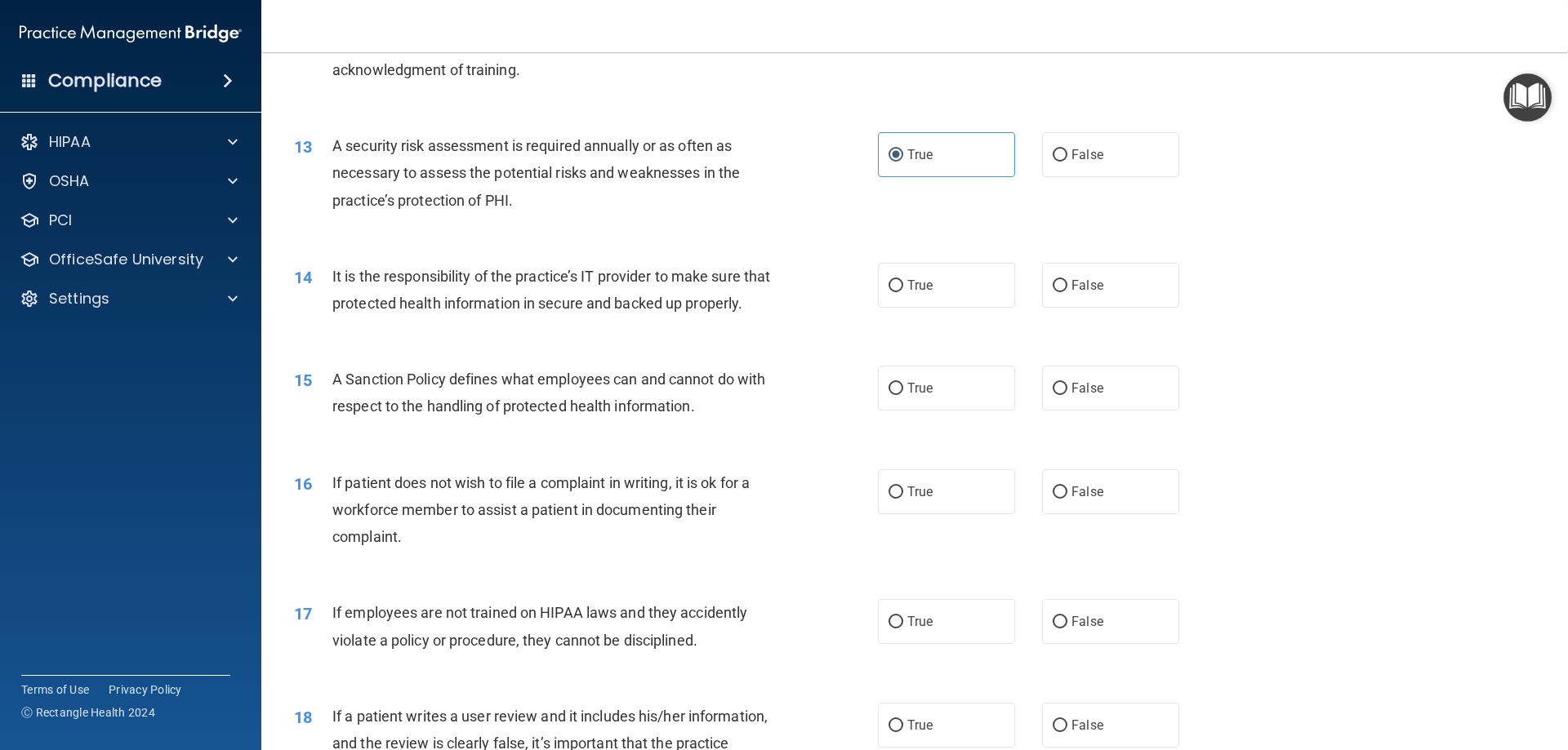
scroll to position [1714, 0]
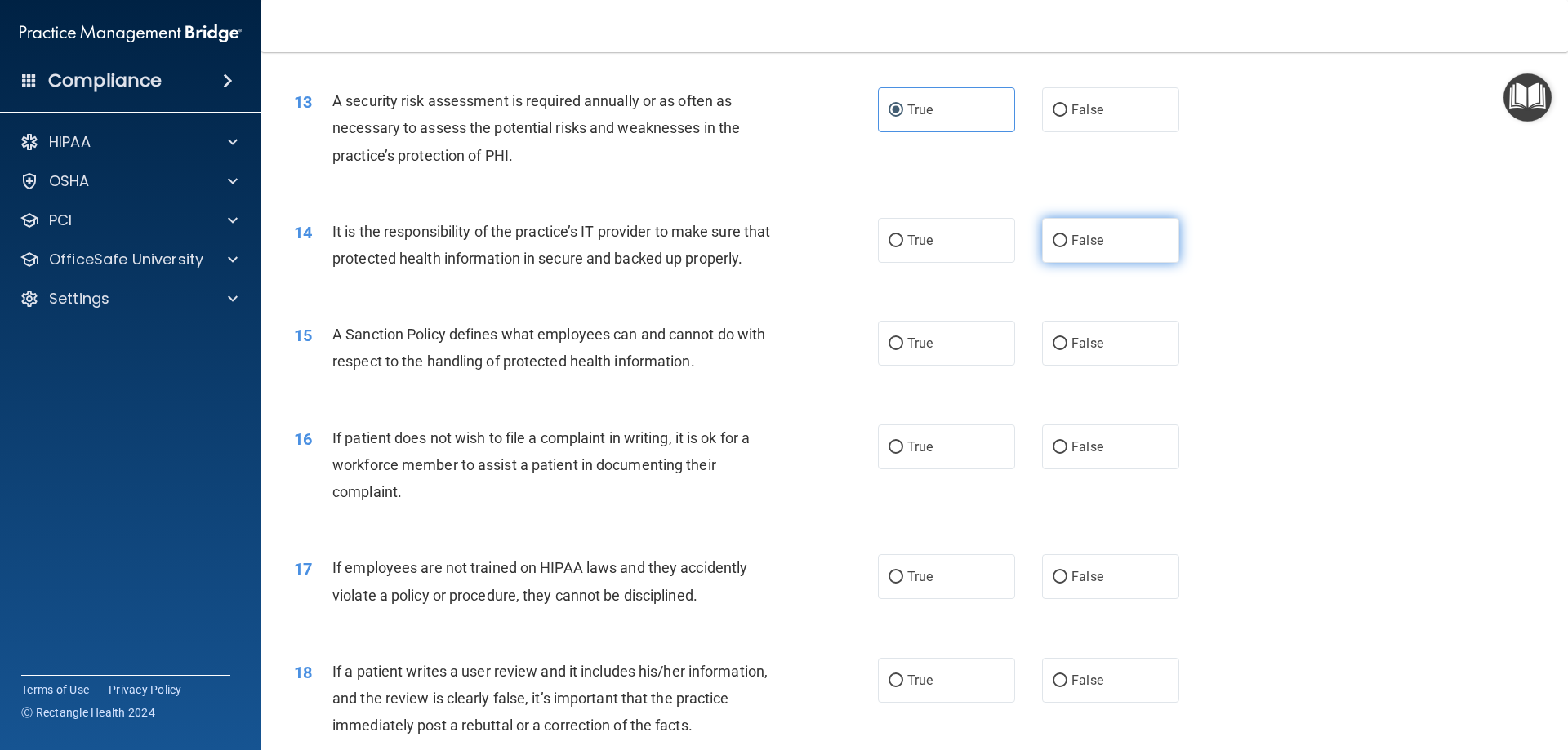
click at [1053, 252] on label "False" at bounding box center [1110, 240] width 137 height 45
click at [1053, 248] on input "False" at bounding box center [1060, 241] width 15 height 13
radio input "true"
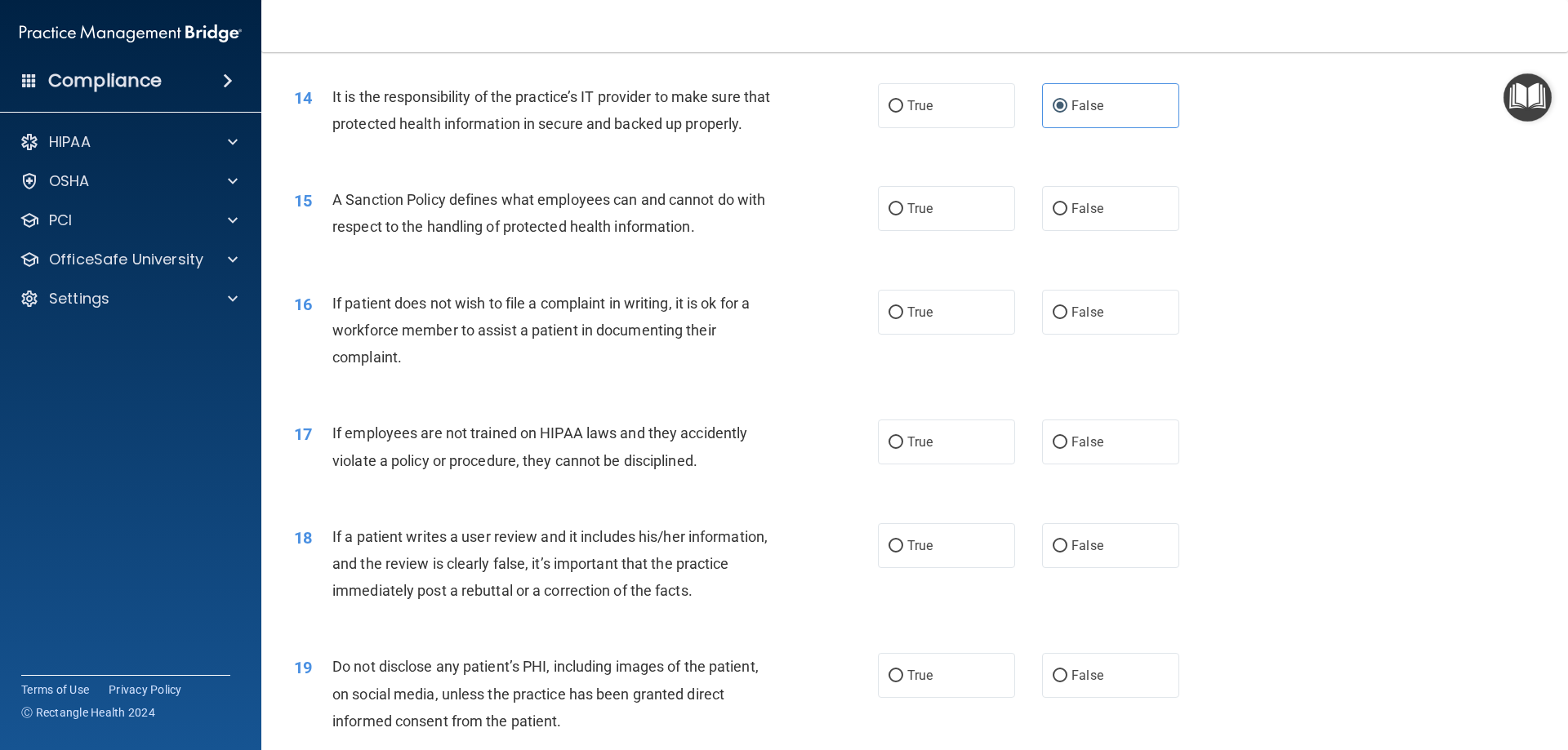
scroll to position [1877, 0]
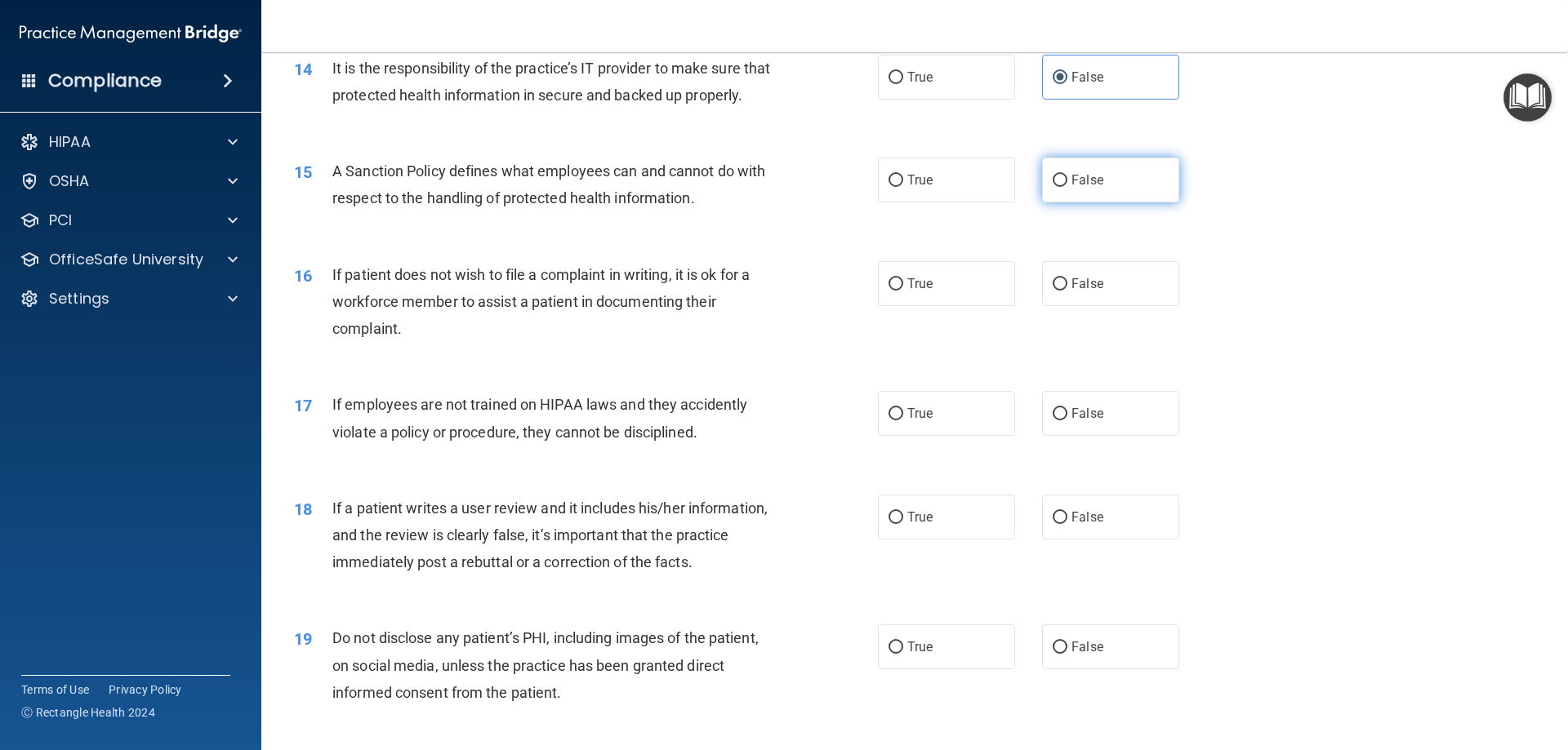
click at [1059, 187] on input "False" at bounding box center [1060, 181] width 15 height 13
radio input "true"
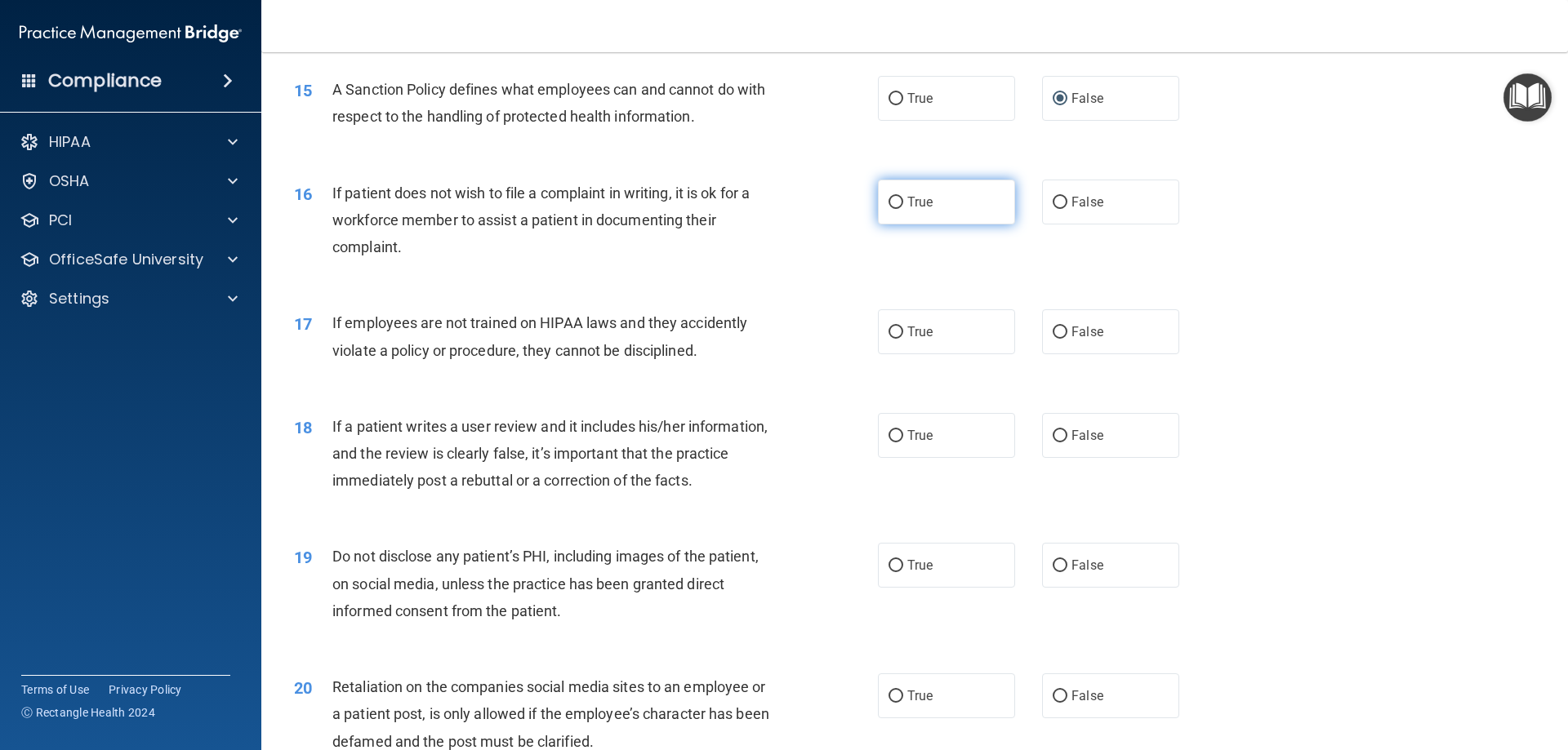
click at [942, 224] on label "True" at bounding box center [946, 202] width 137 height 45
click at [903, 209] on input "True" at bounding box center [895, 202] width 15 height 13
radio input "true"
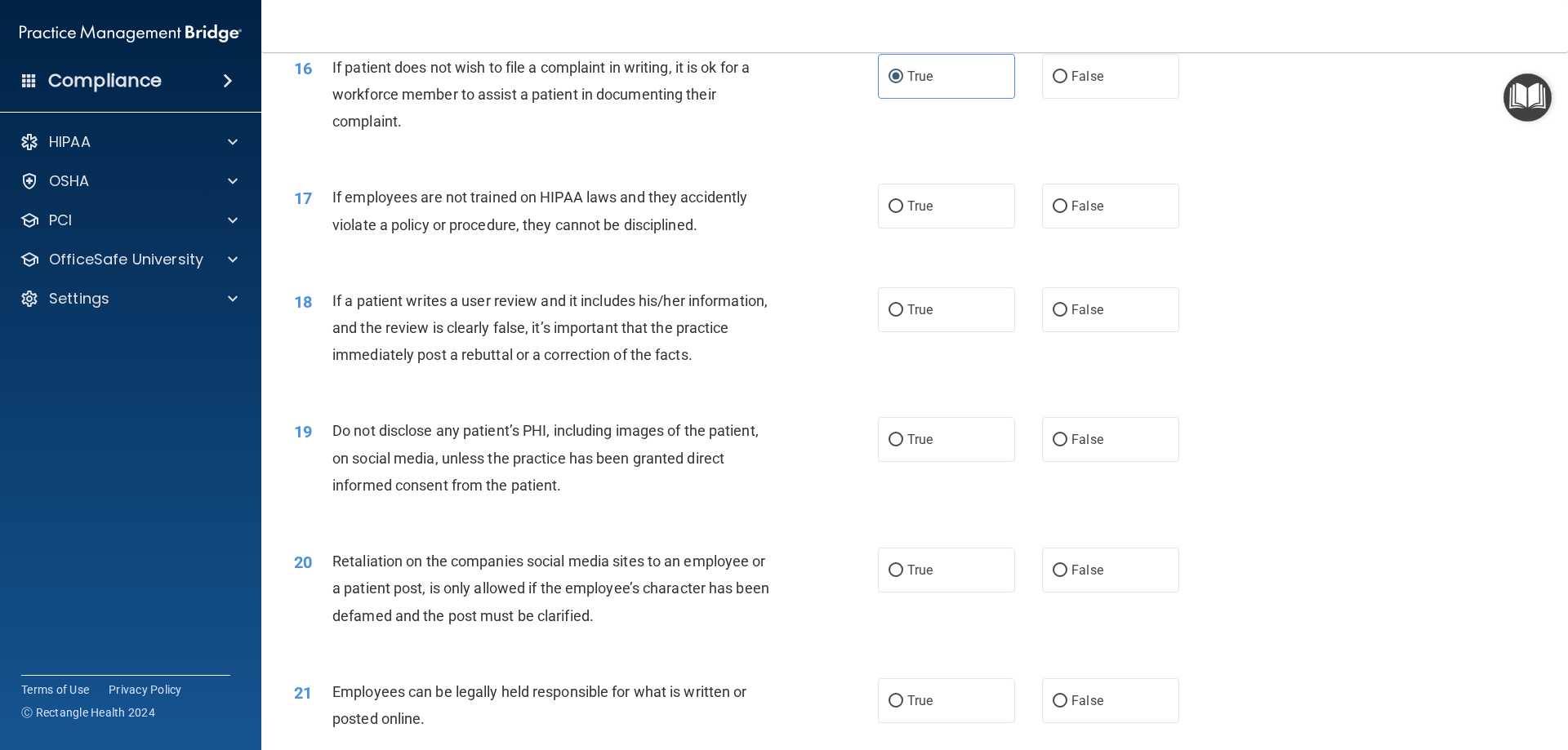
scroll to position [2122, 0]
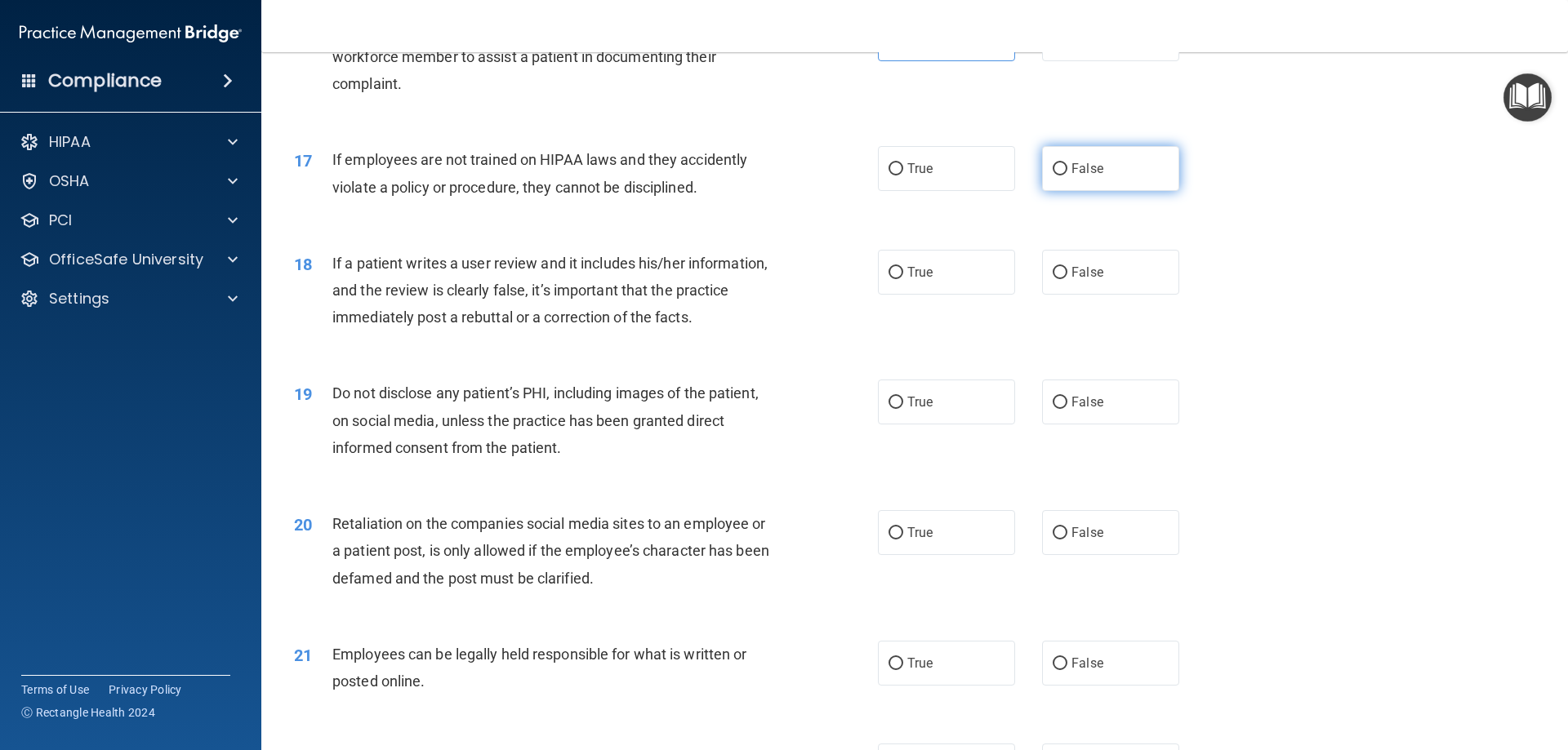
click at [1071, 176] on span "False" at bounding box center [1087, 168] width 32 height 16
click at [1066, 176] on input "False" at bounding box center [1060, 169] width 15 height 13
radio input "true"
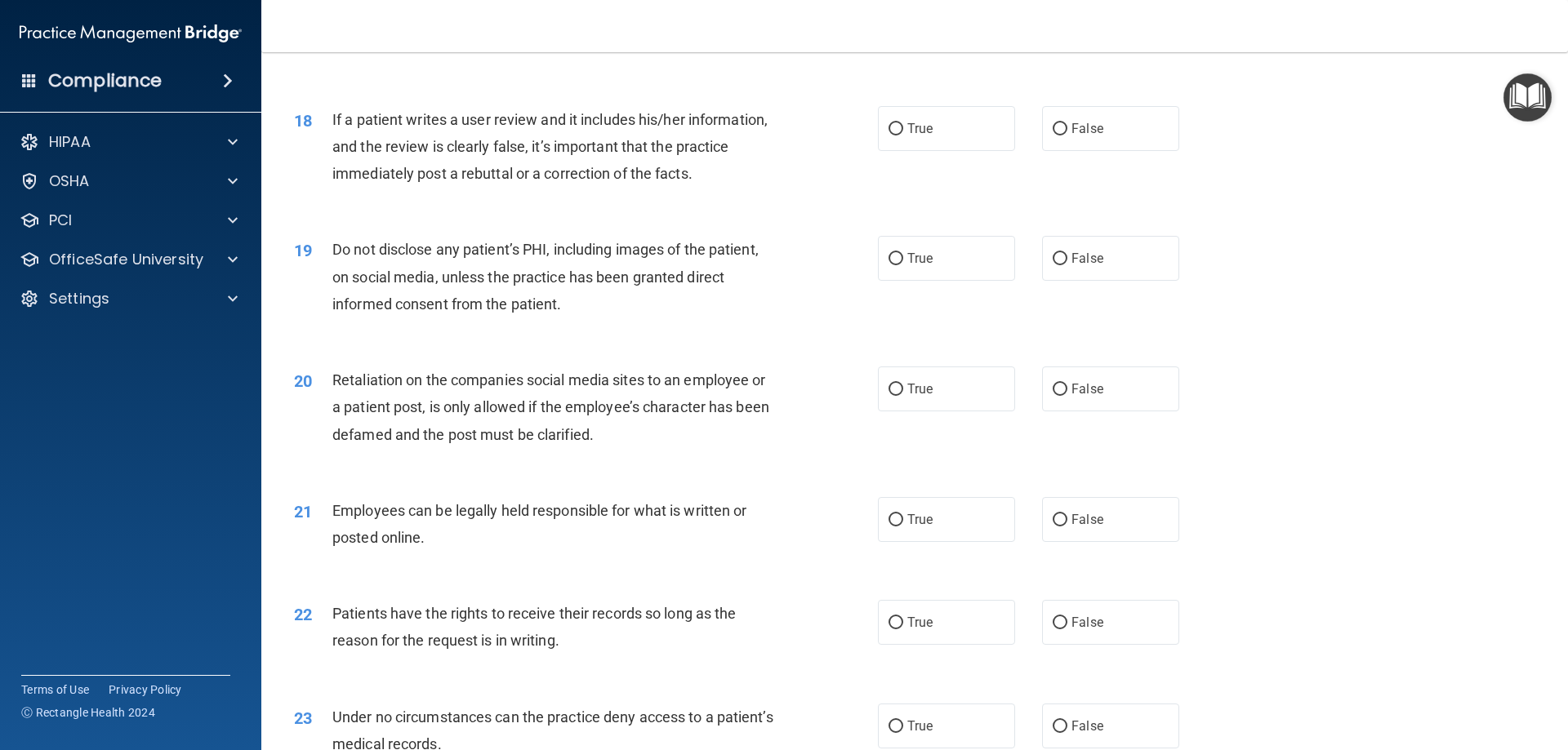
scroll to position [2285, 0]
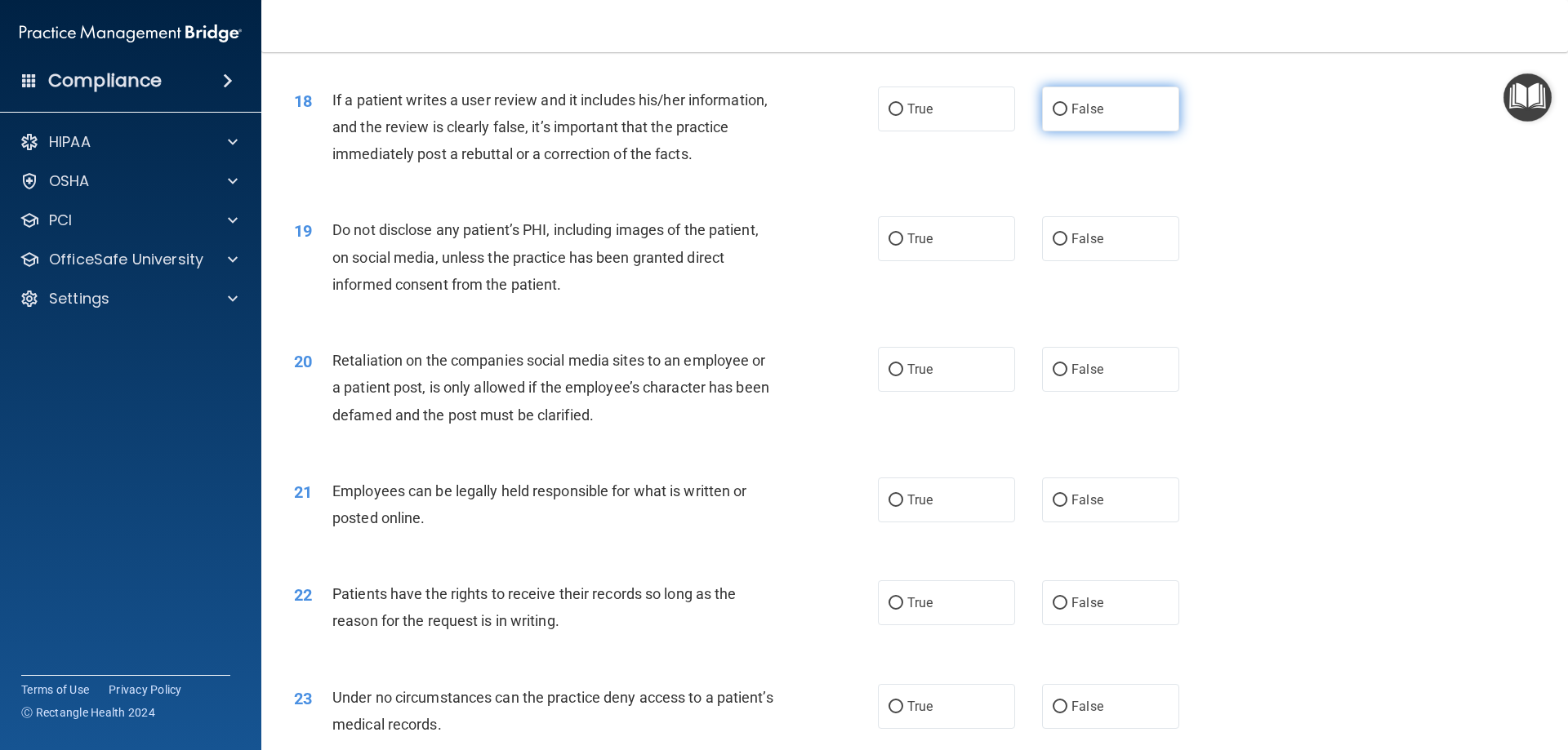
click at [1055, 116] on input "False" at bounding box center [1060, 110] width 15 height 13
radio input "true"
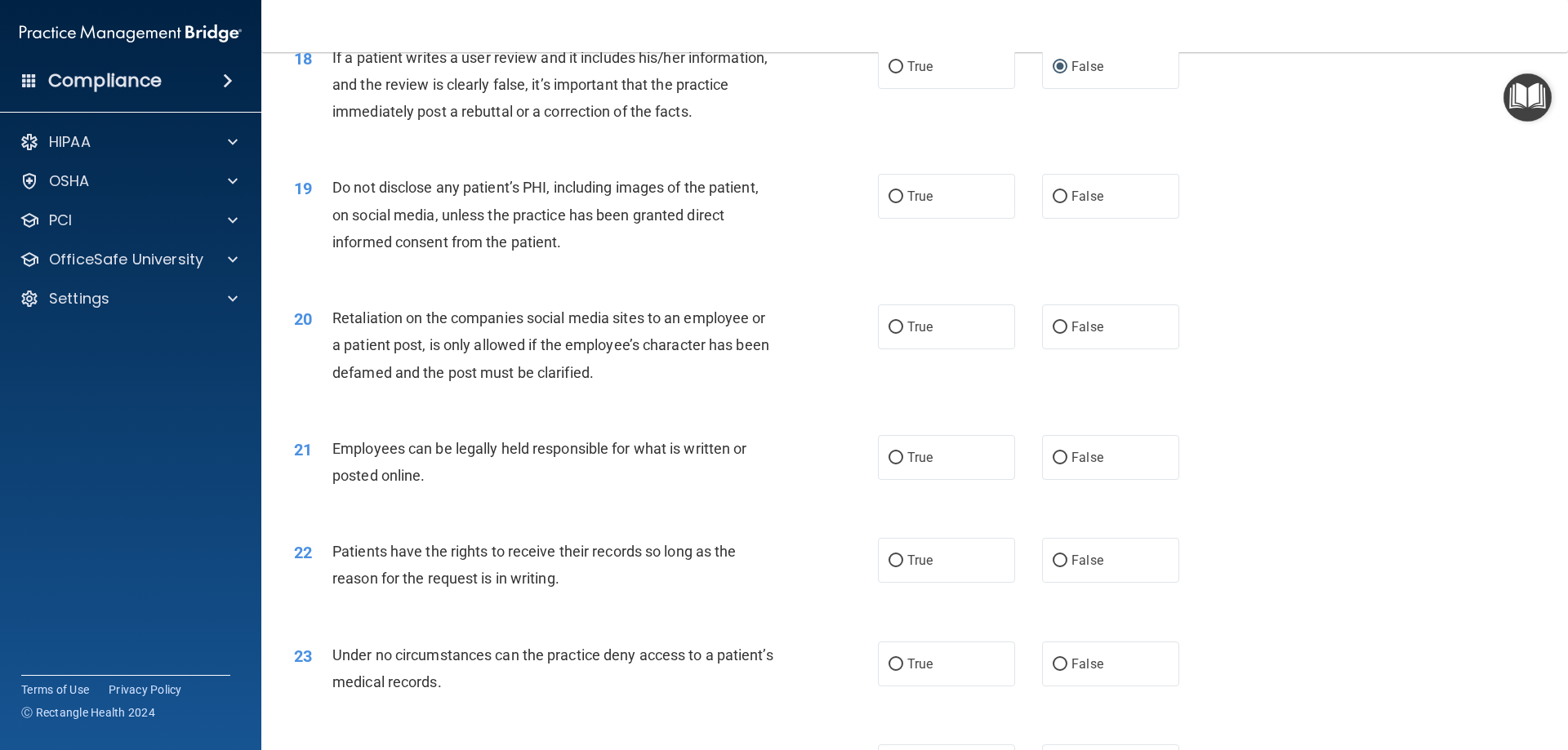
scroll to position [2367, 0]
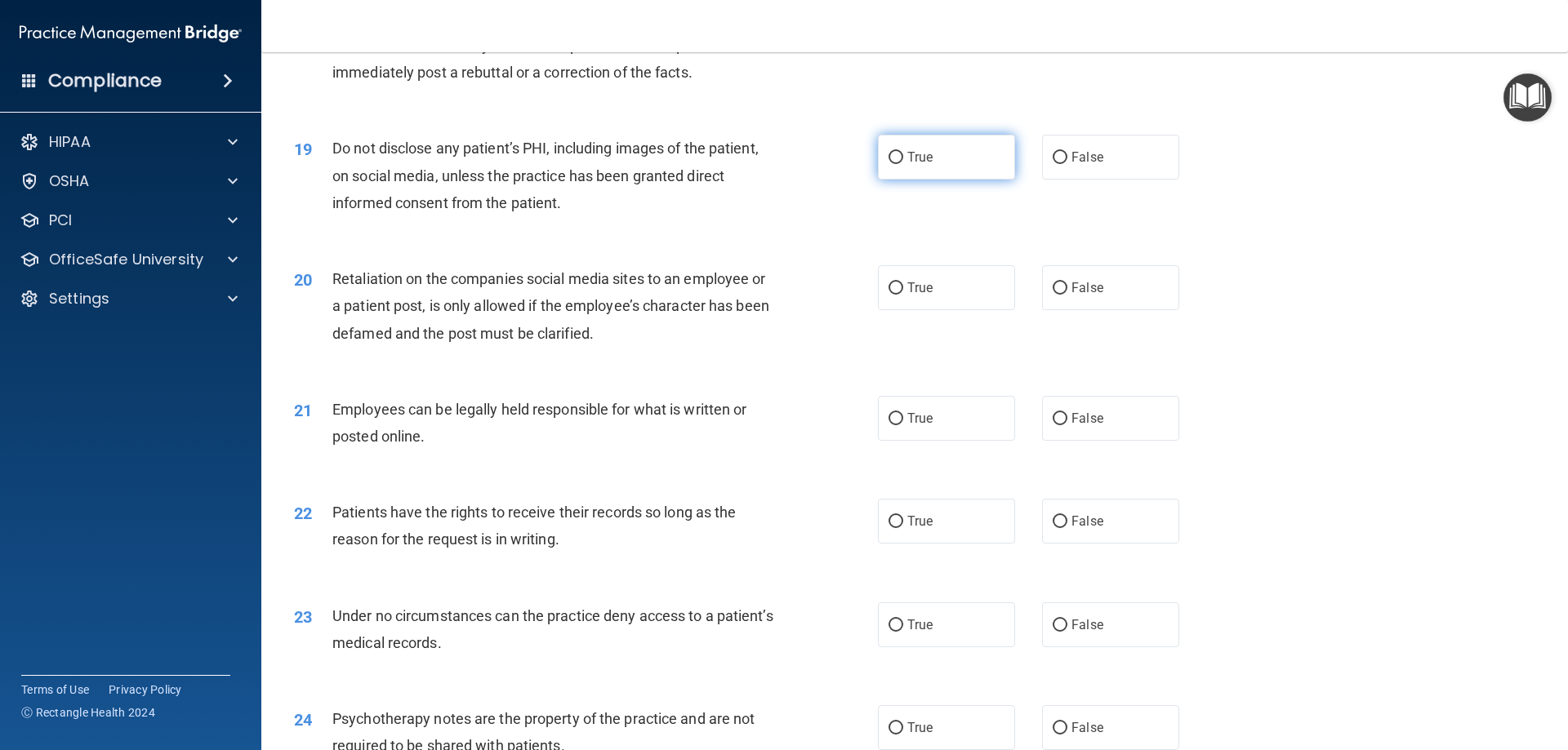
click at [900, 180] on label "True" at bounding box center [946, 157] width 137 height 45
click at [900, 164] on input "True" at bounding box center [895, 157] width 15 height 13
radio input "true"
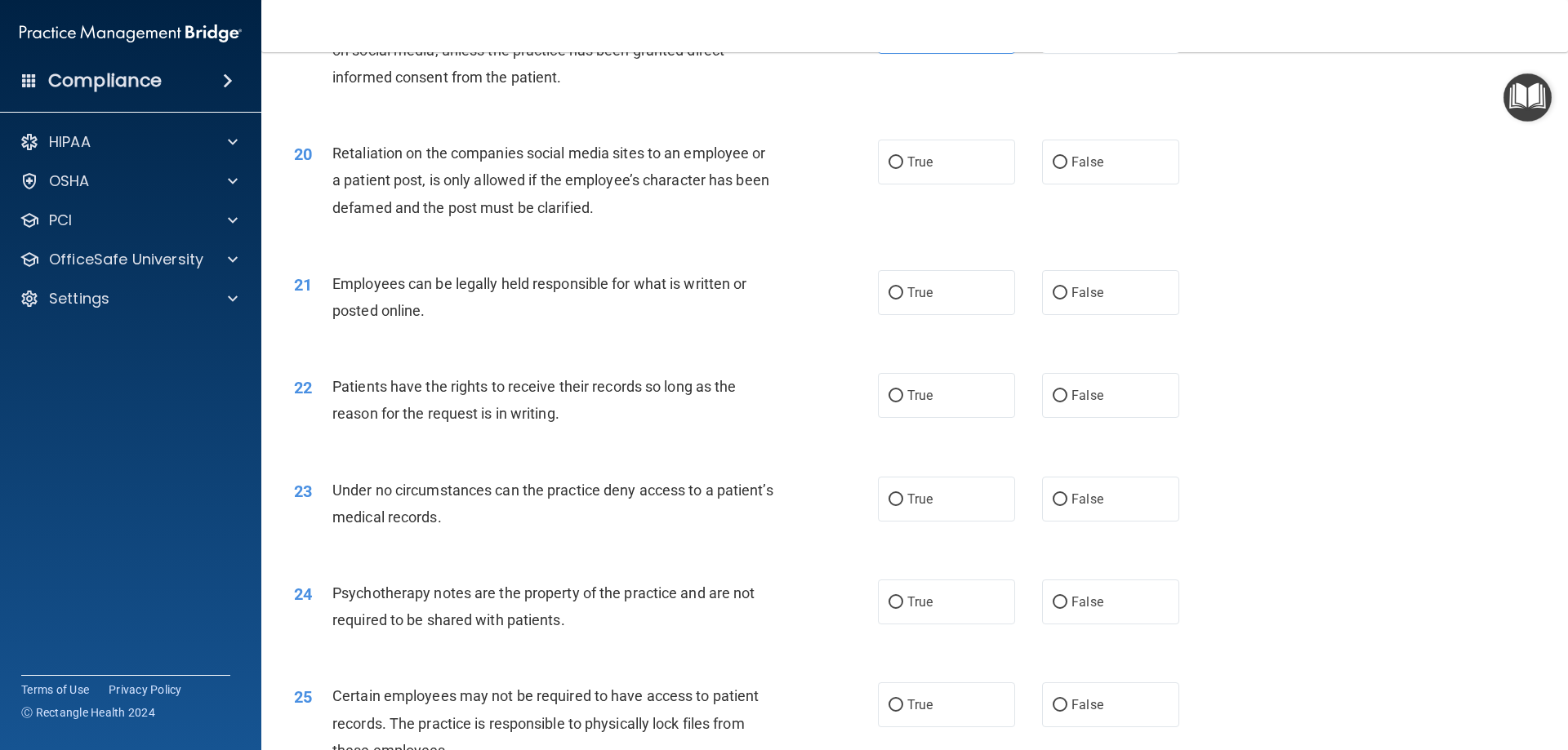
scroll to position [2530, 0]
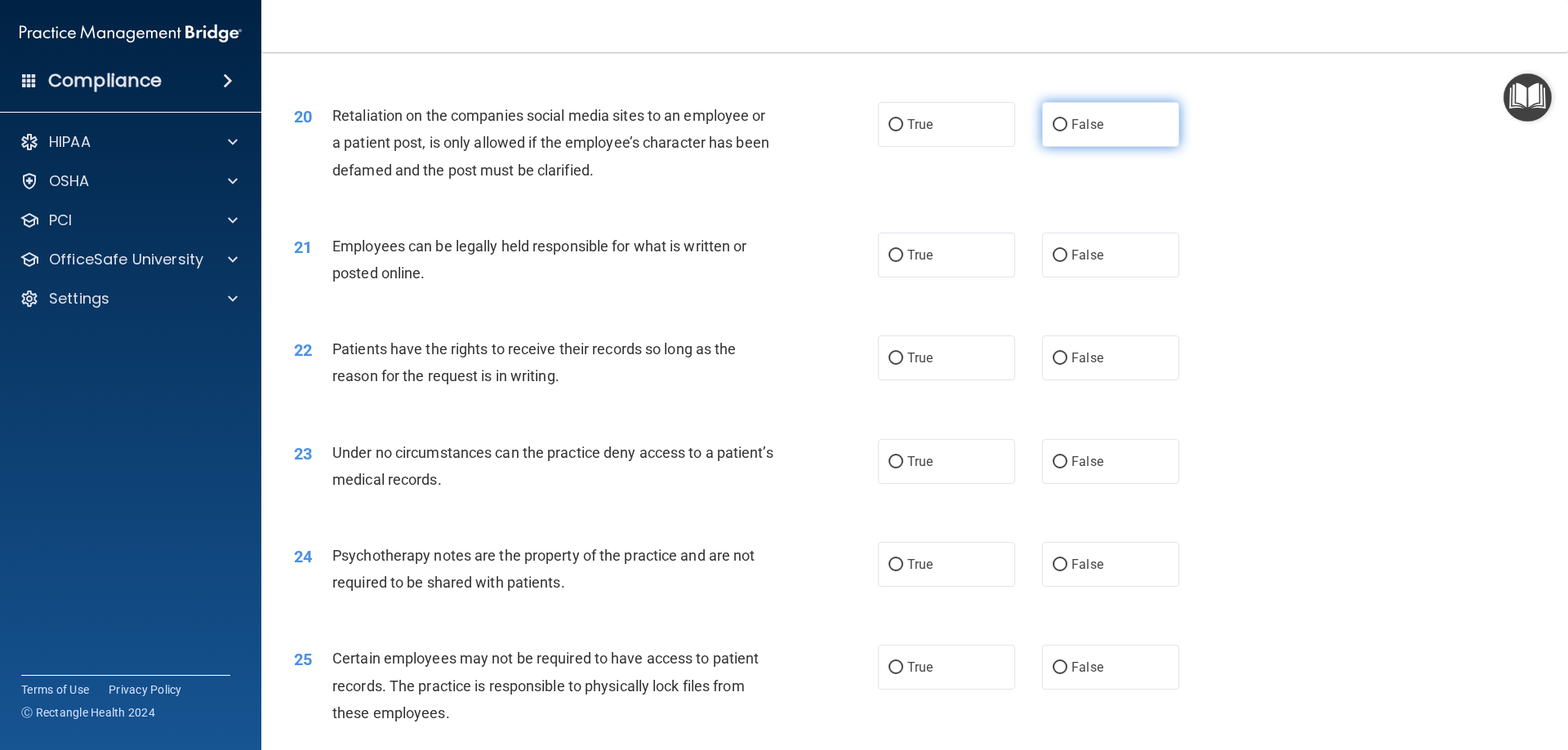
click at [1053, 131] on input "False" at bounding box center [1060, 125] width 15 height 13
radio input "true"
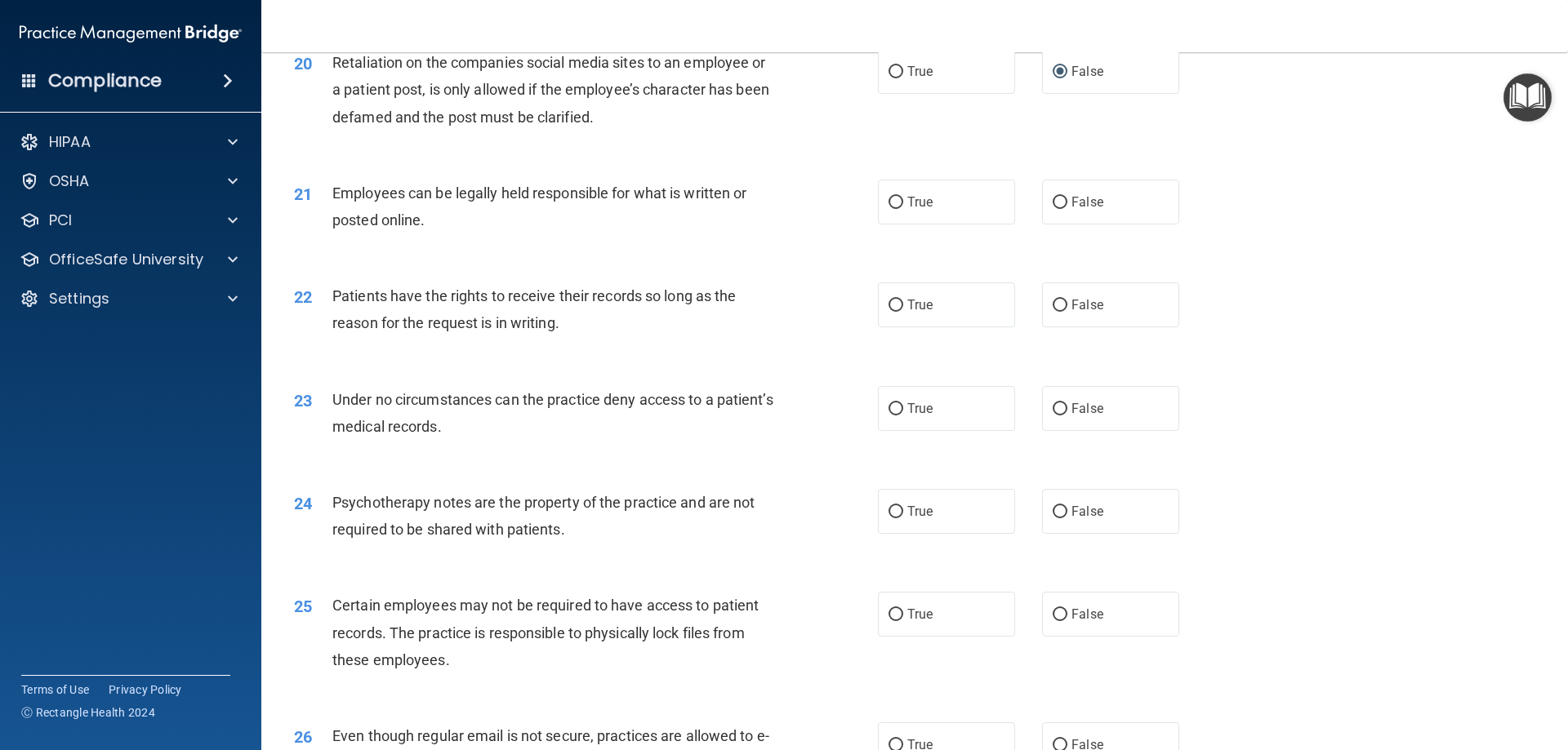
scroll to position [2611, 0]
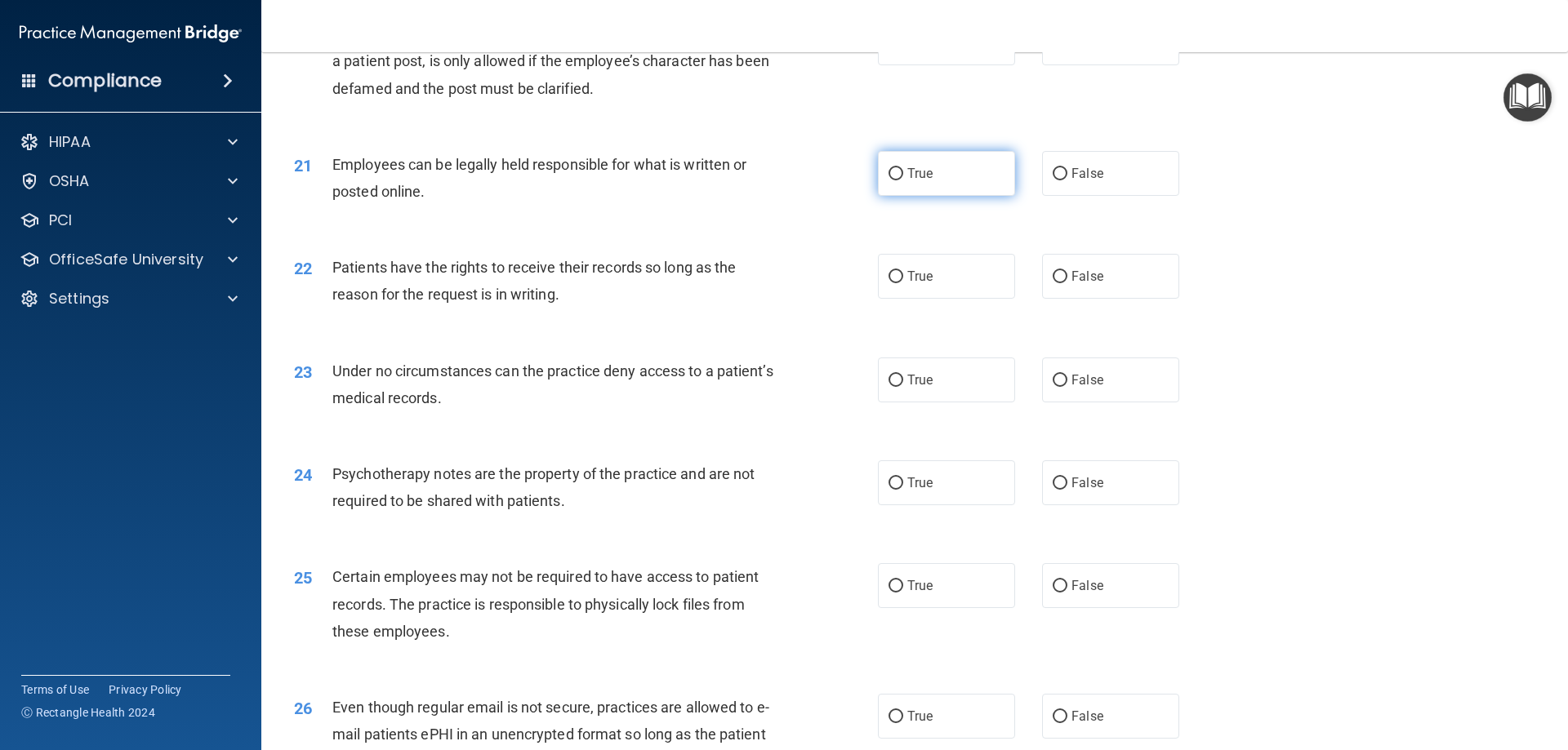
click at [890, 181] on input "True" at bounding box center [895, 174] width 15 height 13
radio input "true"
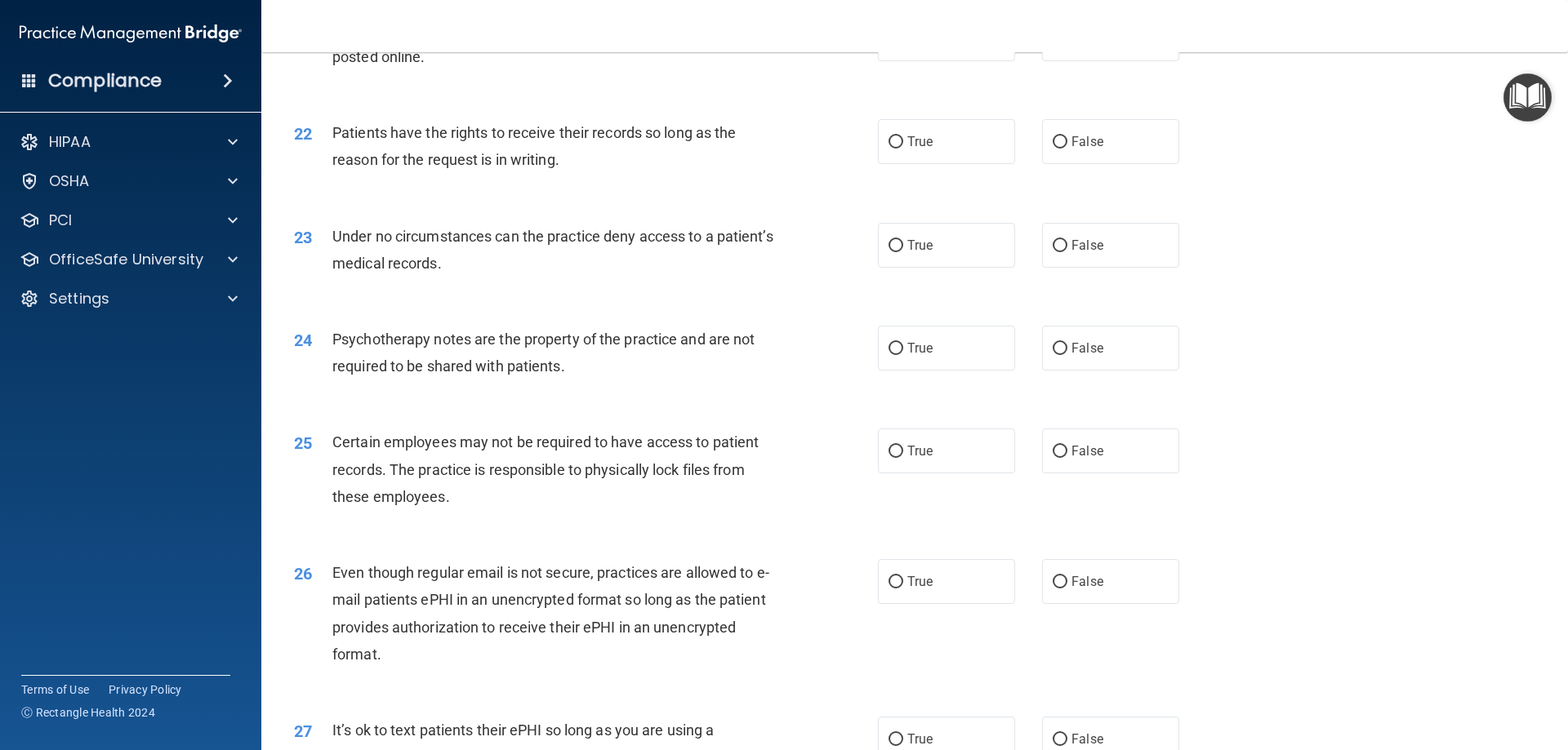
scroll to position [2775, 0]
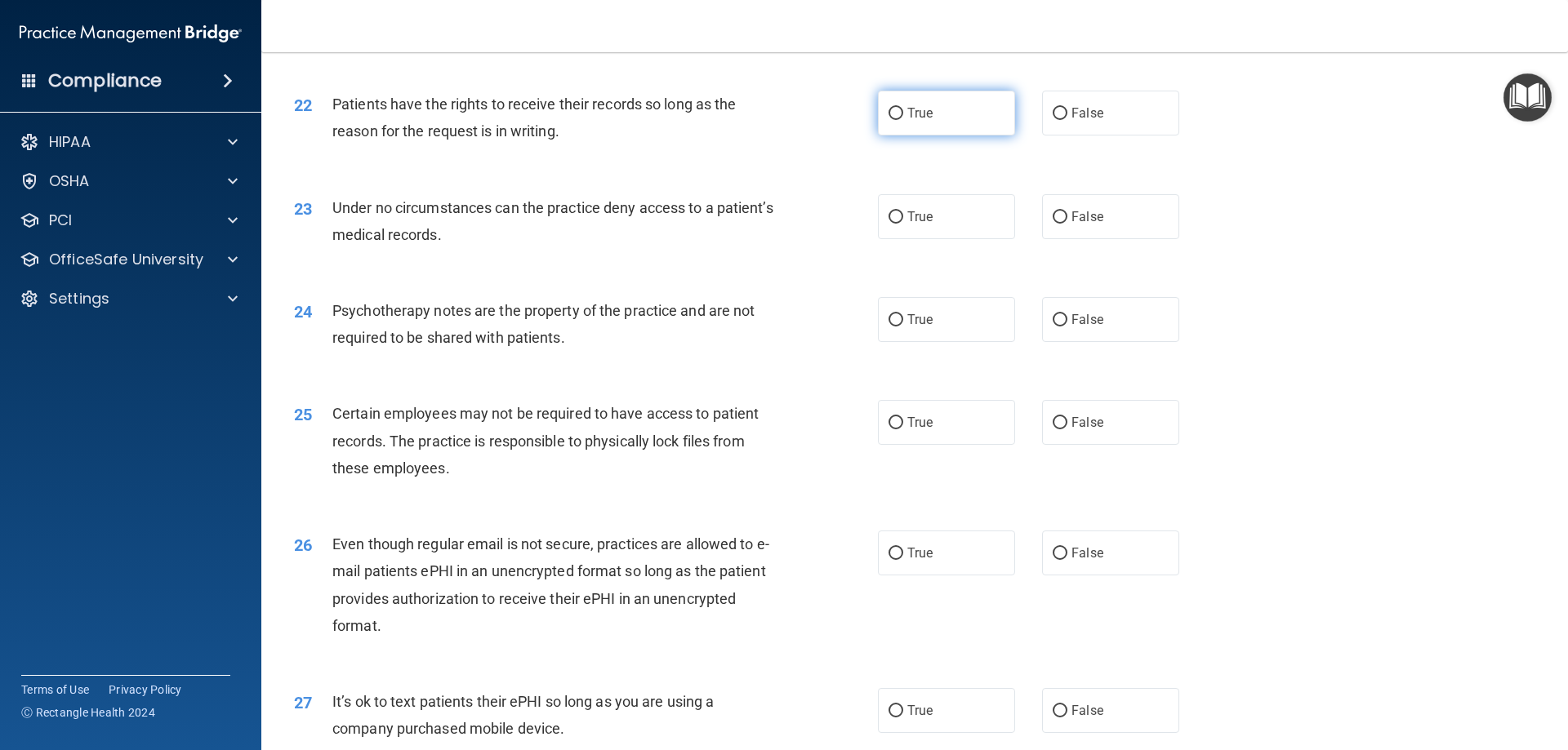
click at [895, 135] on label "True" at bounding box center [946, 113] width 137 height 45
click at [895, 119] on input "True" at bounding box center [895, 114] width 15 height 13
radio input "true"
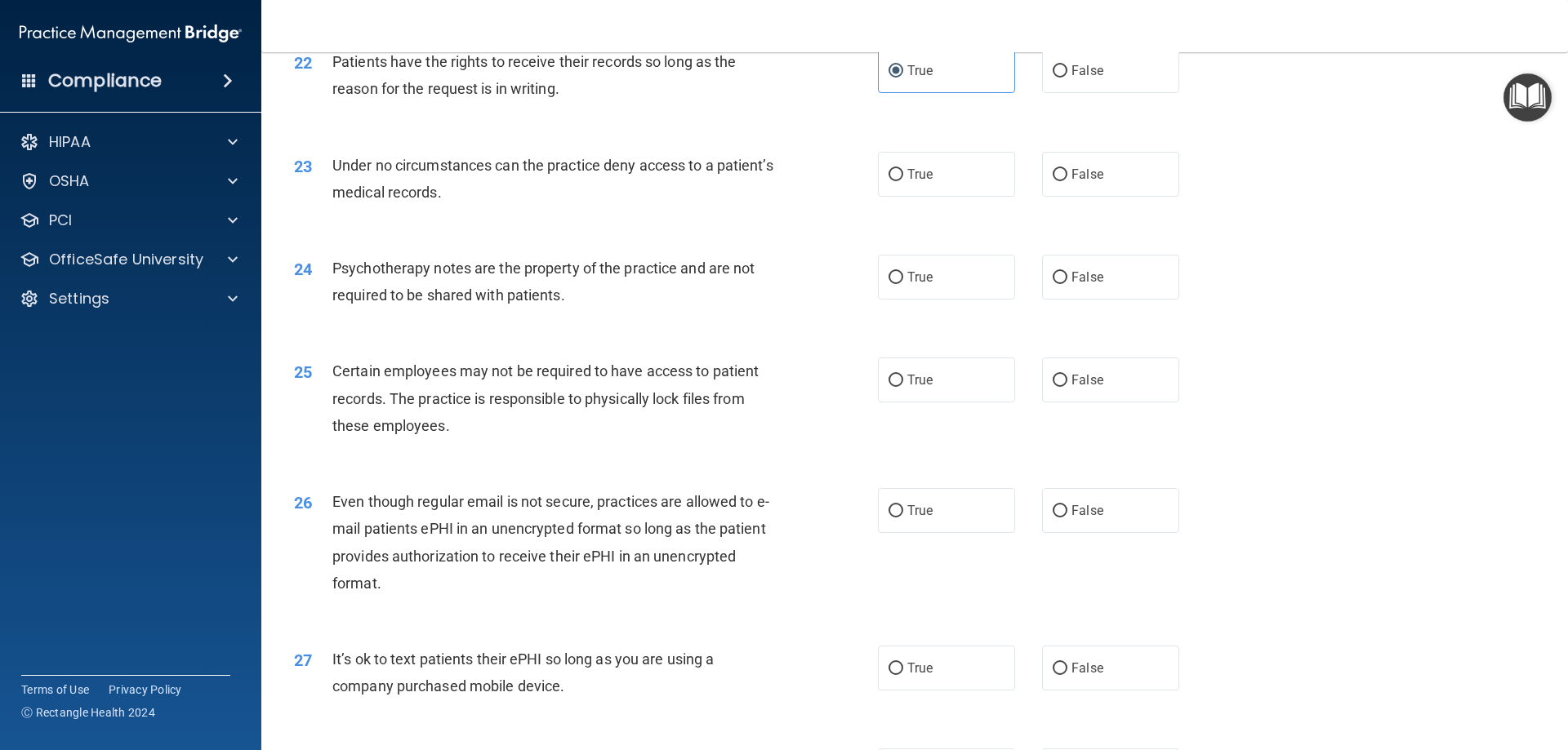
scroll to position [2856, 0]
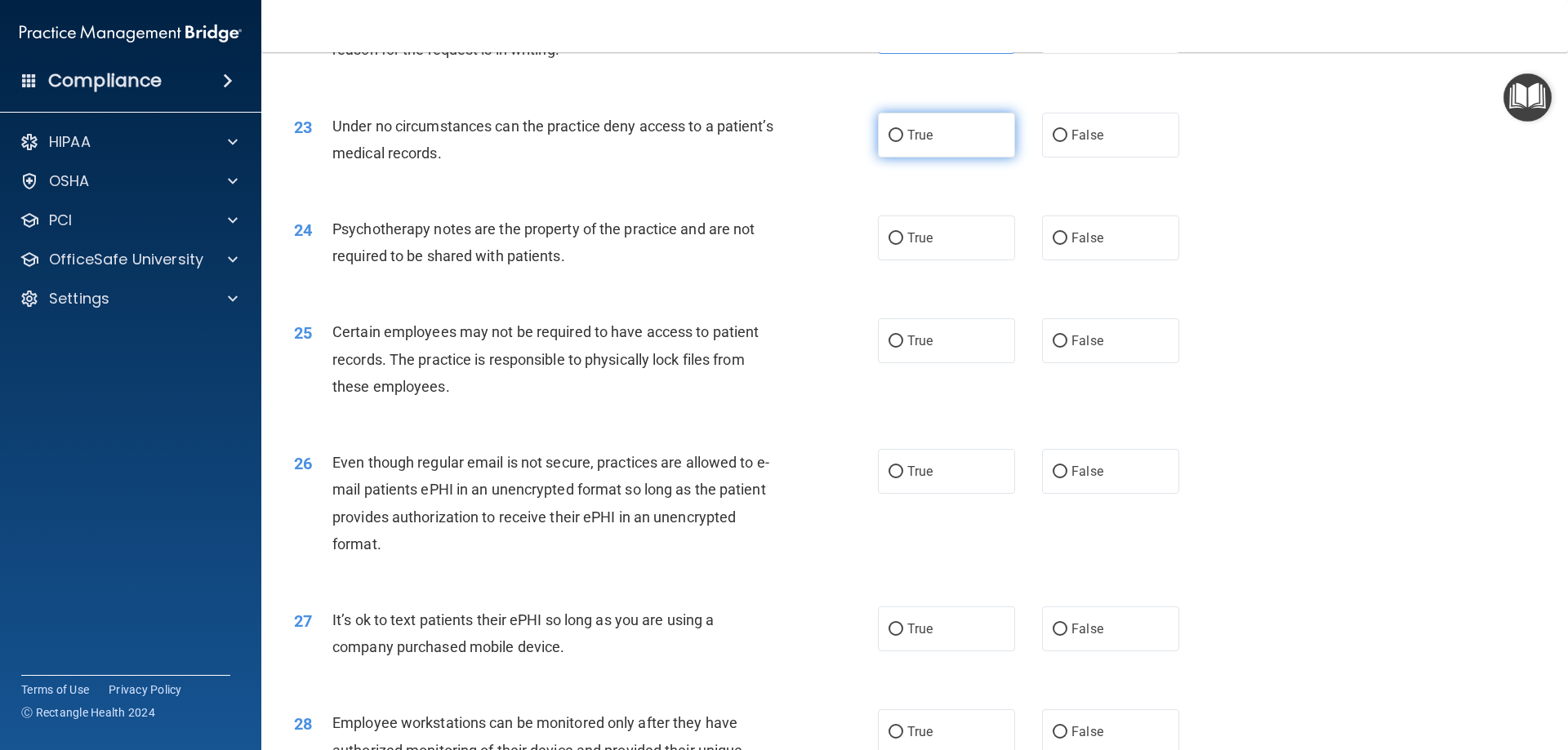
click at [927, 157] on label "True" at bounding box center [946, 135] width 137 height 45
click at [903, 142] on input "True" at bounding box center [895, 136] width 15 height 13
radio input "true"
click at [939, 260] on label "True" at bounding box center [946, 238] width 137 height 45
click at [903, 245] on input "True" at bounding box center [895, 238] width 15 height 13
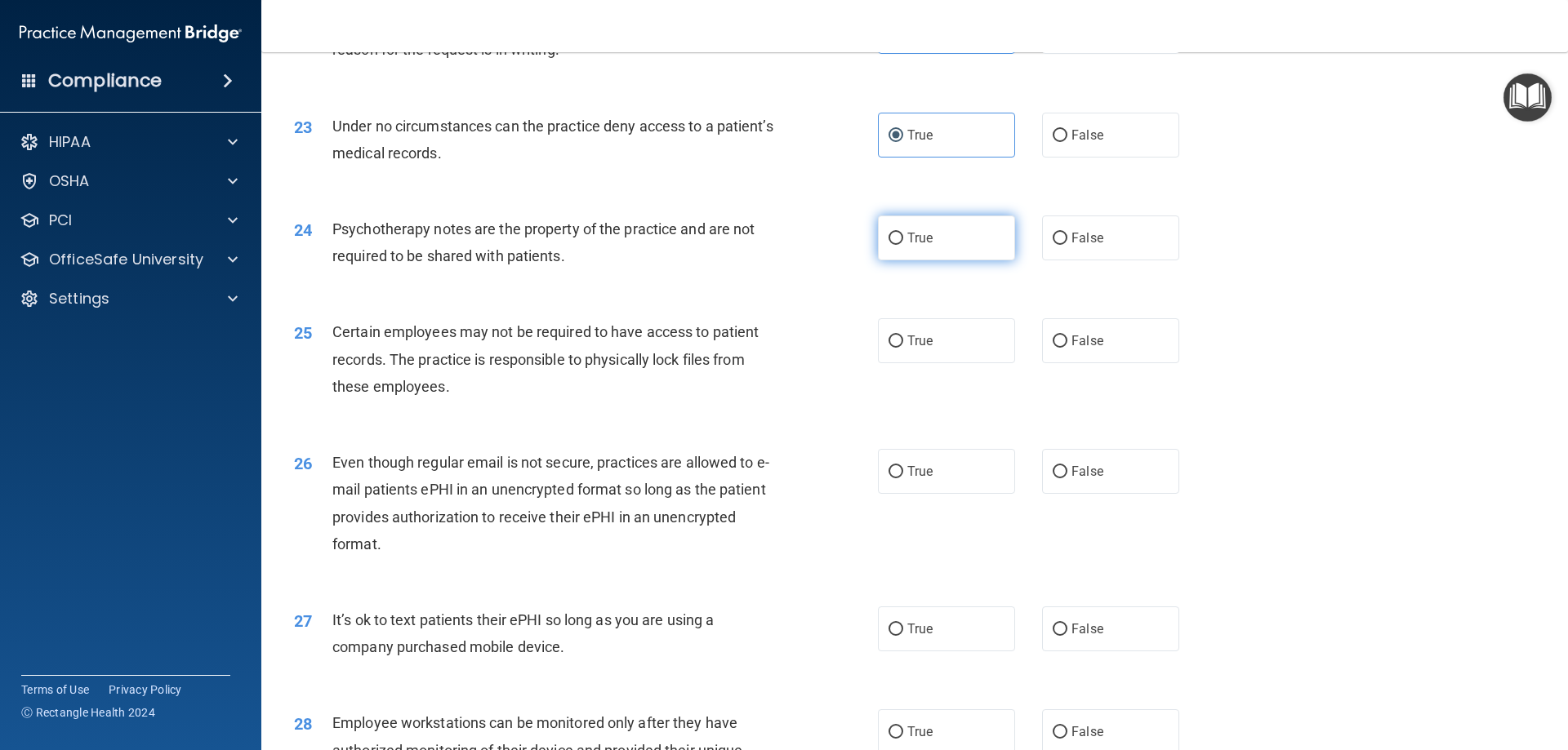
radio input "true"
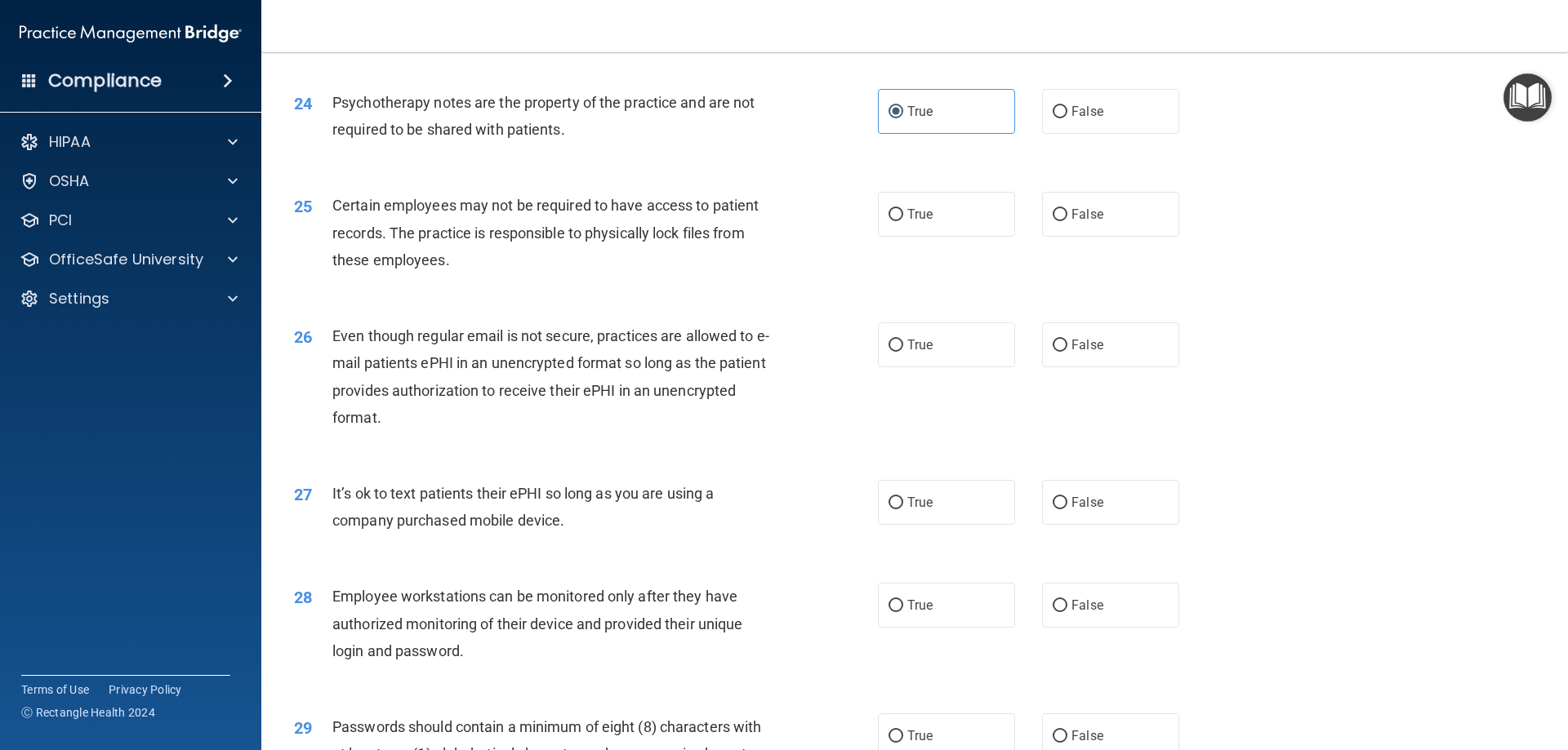
scroll to position [3019, 0]
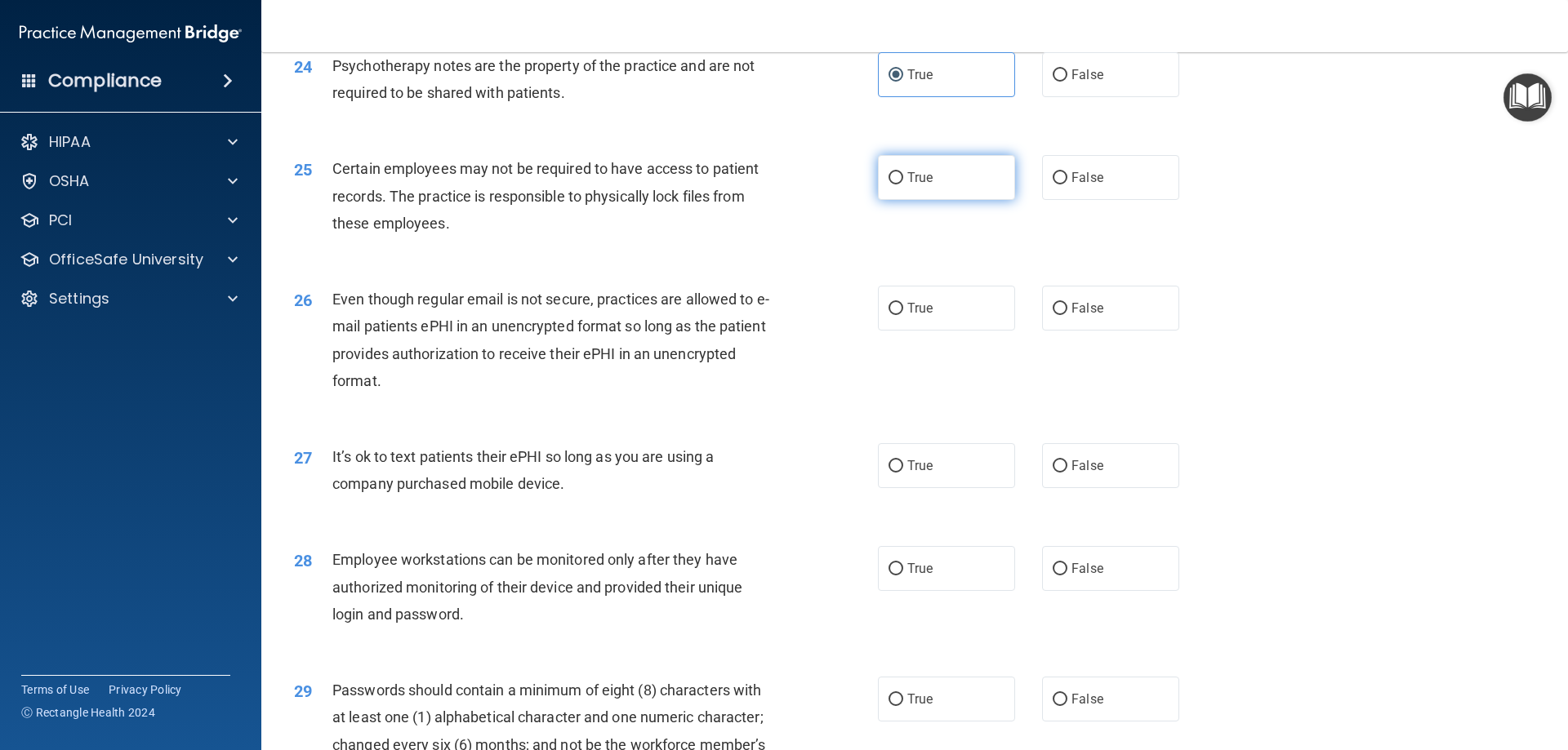
click at [953, 200] on label "True" at bounding box center [946, 178] width 137 height 45
click at [903, 185] on input "True" at bounding box center [895, 178] width 15 height 13
radio input "true"
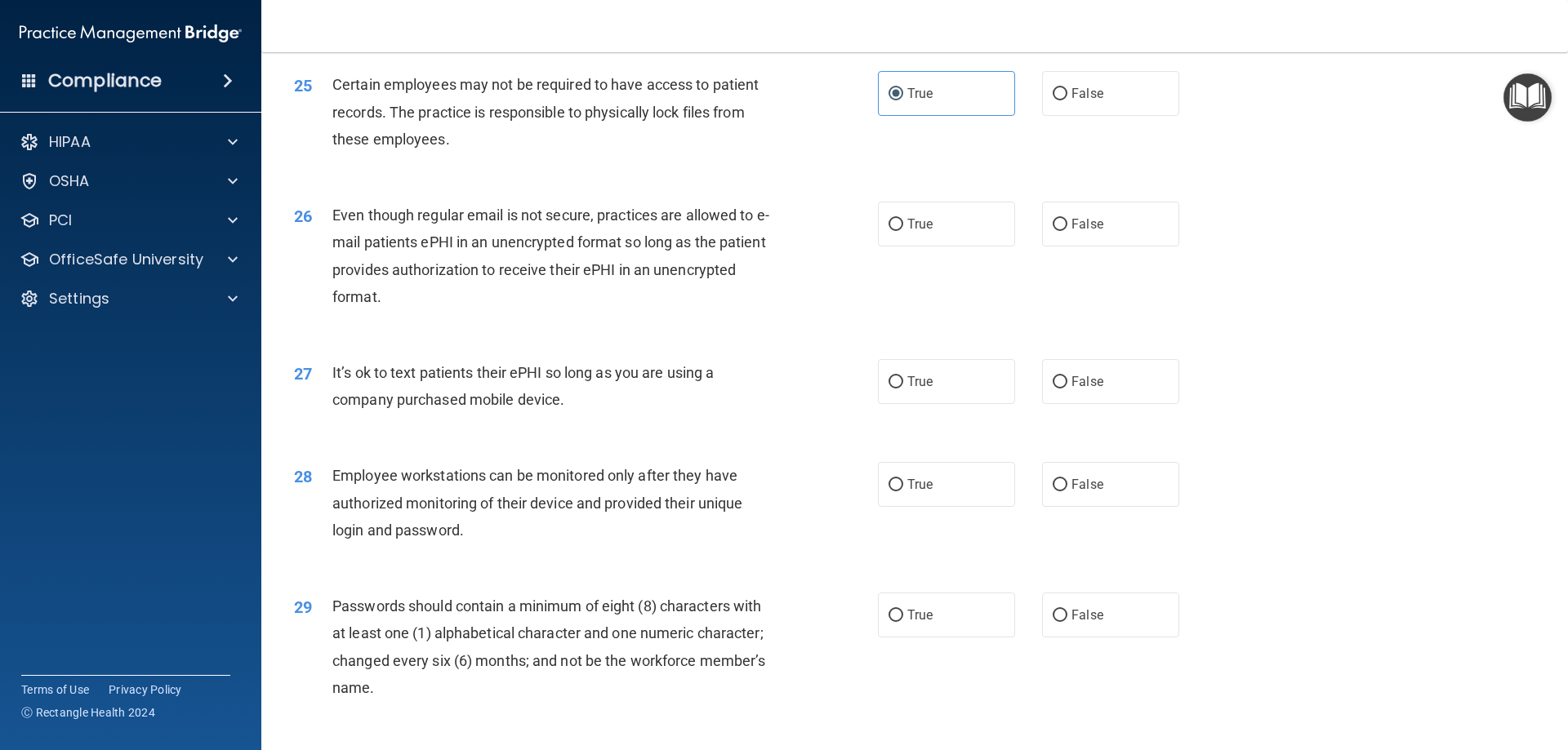
scroll to position [3101, 0]
drag, startPoint x: 910, startPoint y: 253, endPoint x: 861, endPoint y: 271, distance: 52.2
click at [910, 234] on span "True" at bounding box center [920, 226] width 25 height 16
click at [903, 233] on input "True" at bounding box center [895, 227] width 15 height 13
radio input "true"
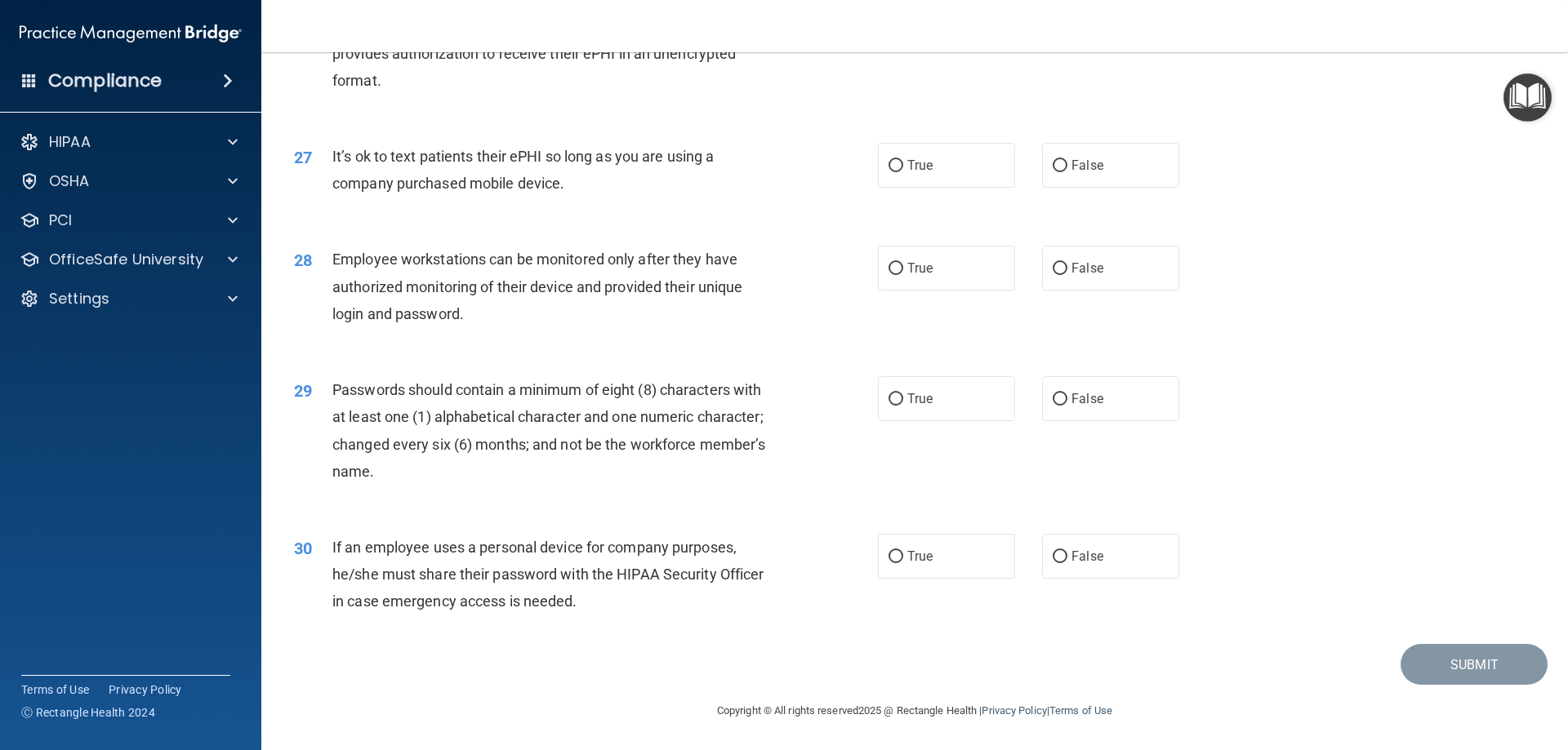
scroll to position [3346, 0]
click at [1053, 164] on input "False" at bounding box center [1060, 166] width 15 height 13
radio input "true"
click at [1053, 273] on input "False" at bounding box center [1060, 268] width 15 height 13
radio input "true"
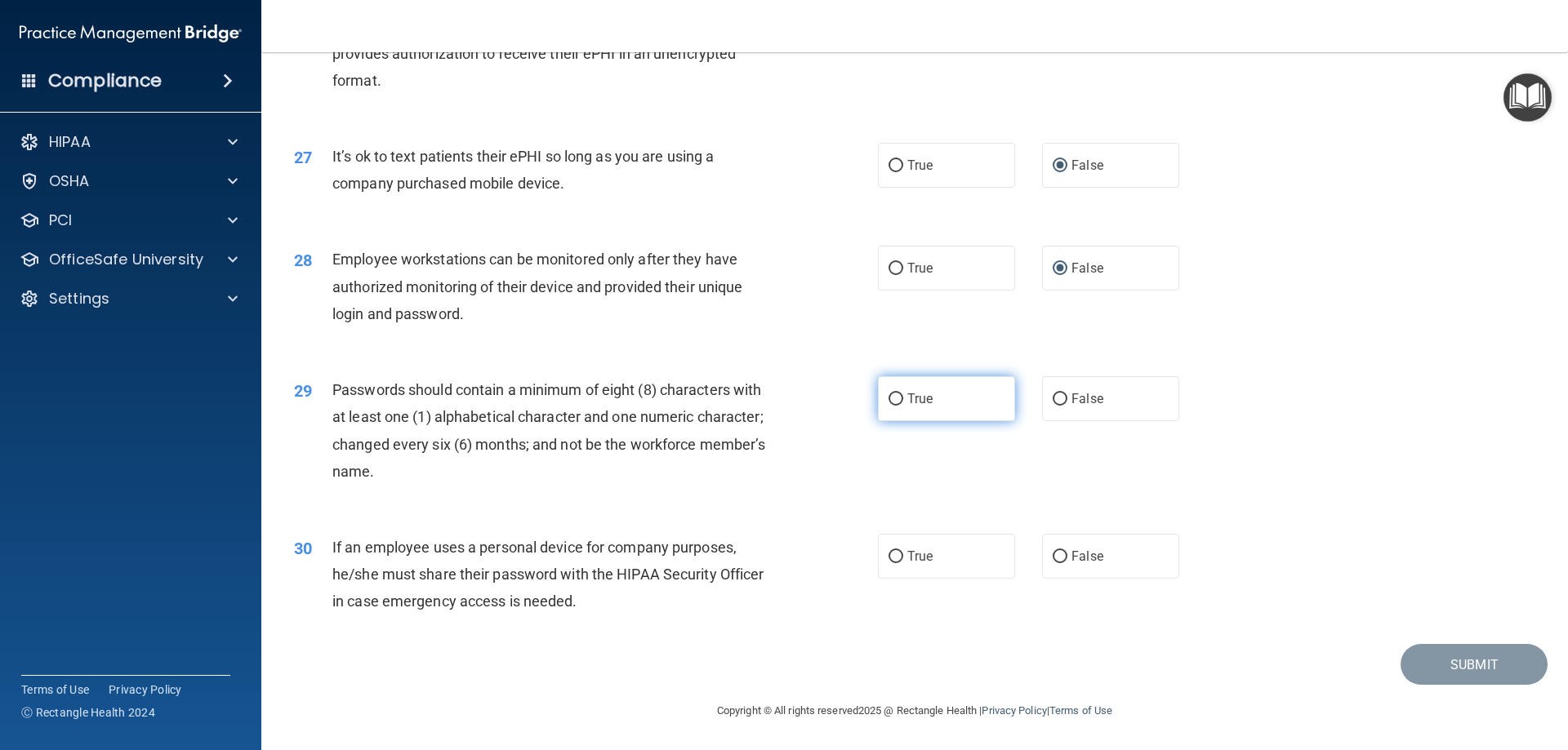
click at [938, 410] on label "True" at bounding box center [946, 398] width 137 height 45
click at [903, 405] on input "True" at bounding box center [895, 399] width 15 height 13
radio input "true"
click at [1053, 560] on input "False" at bounding box center [1060, 557] width 15 height 13
radio input "true"
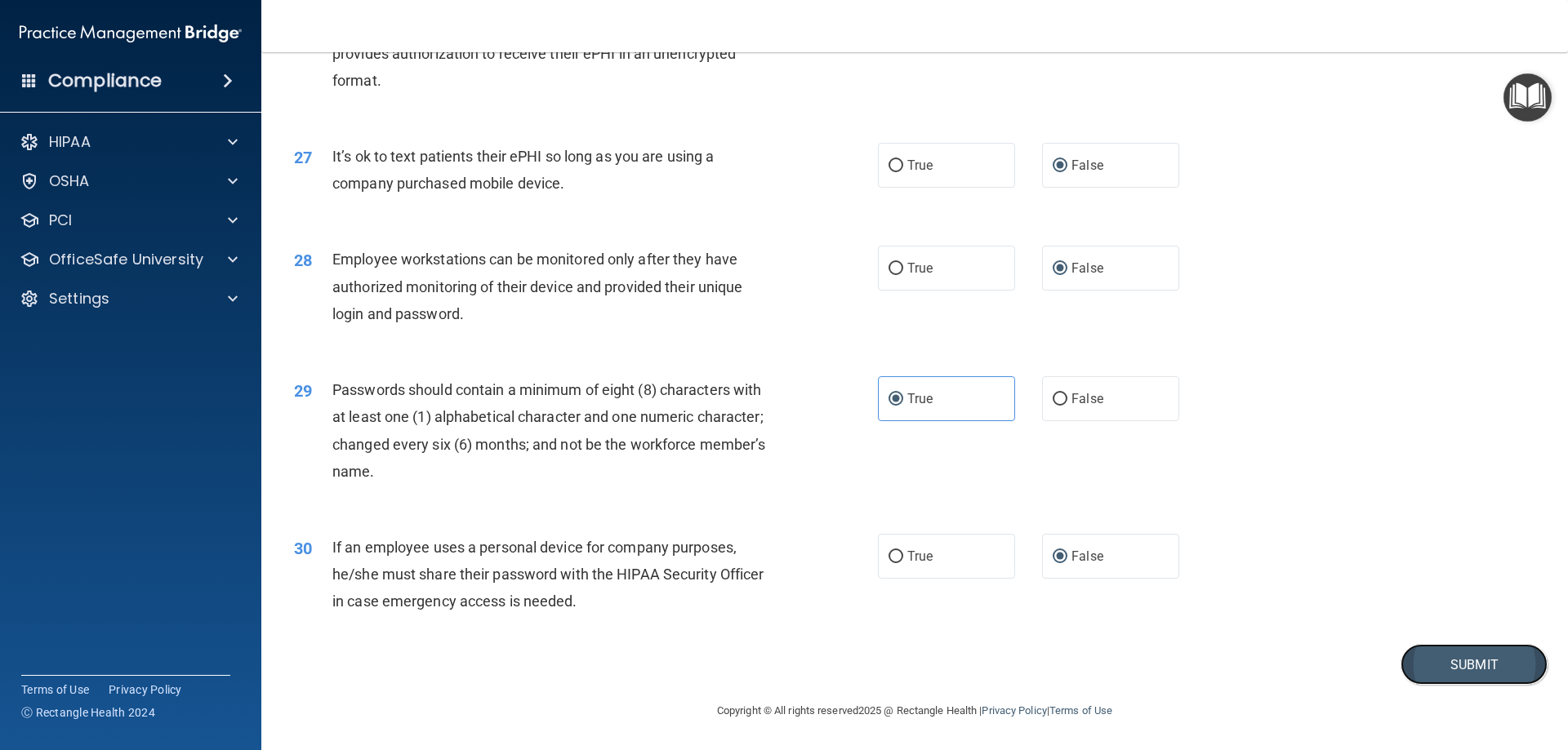
click at [1474, 664] on button "Submit" at bounding box center [1474, 665] width 147 height 42
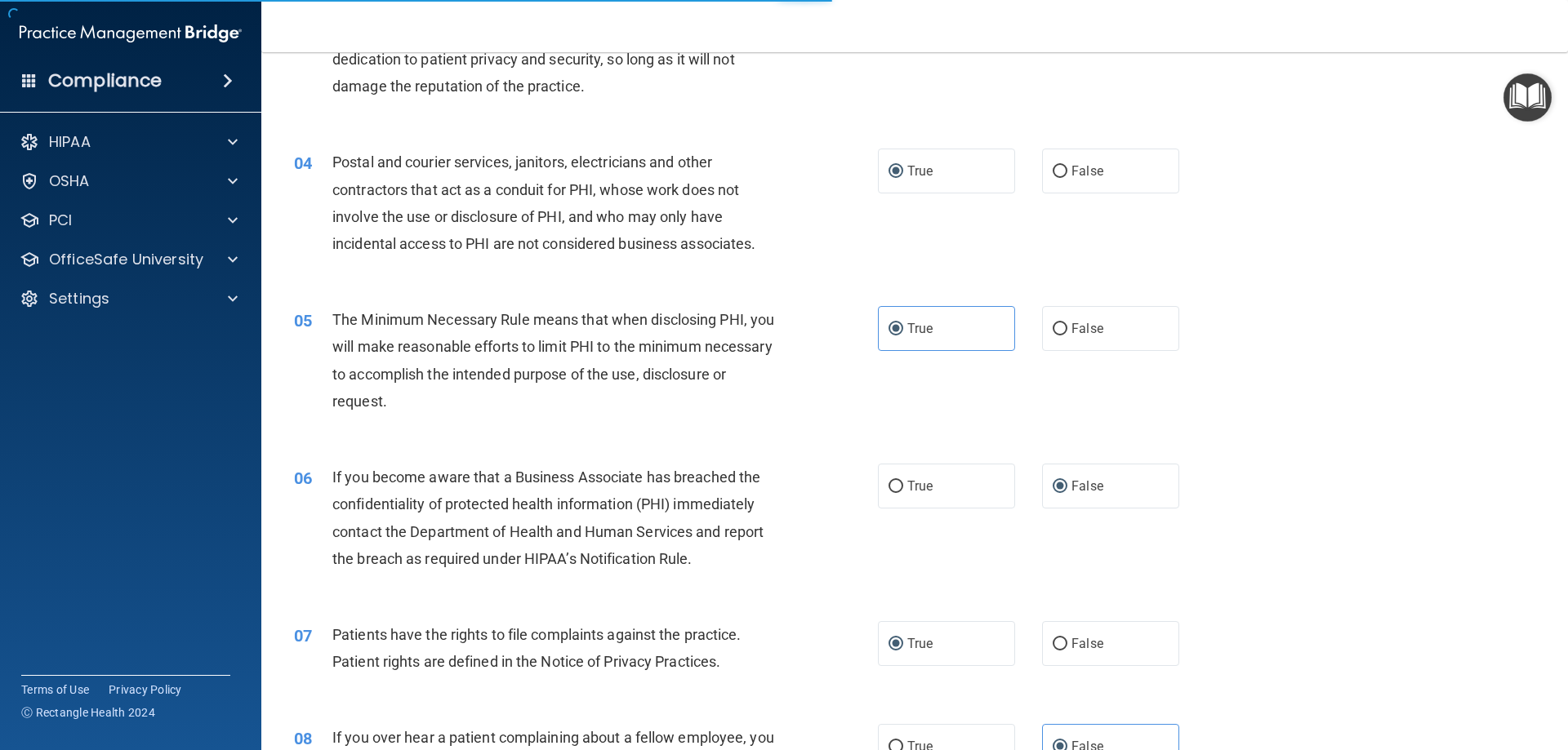
scroll to position [0, 0]
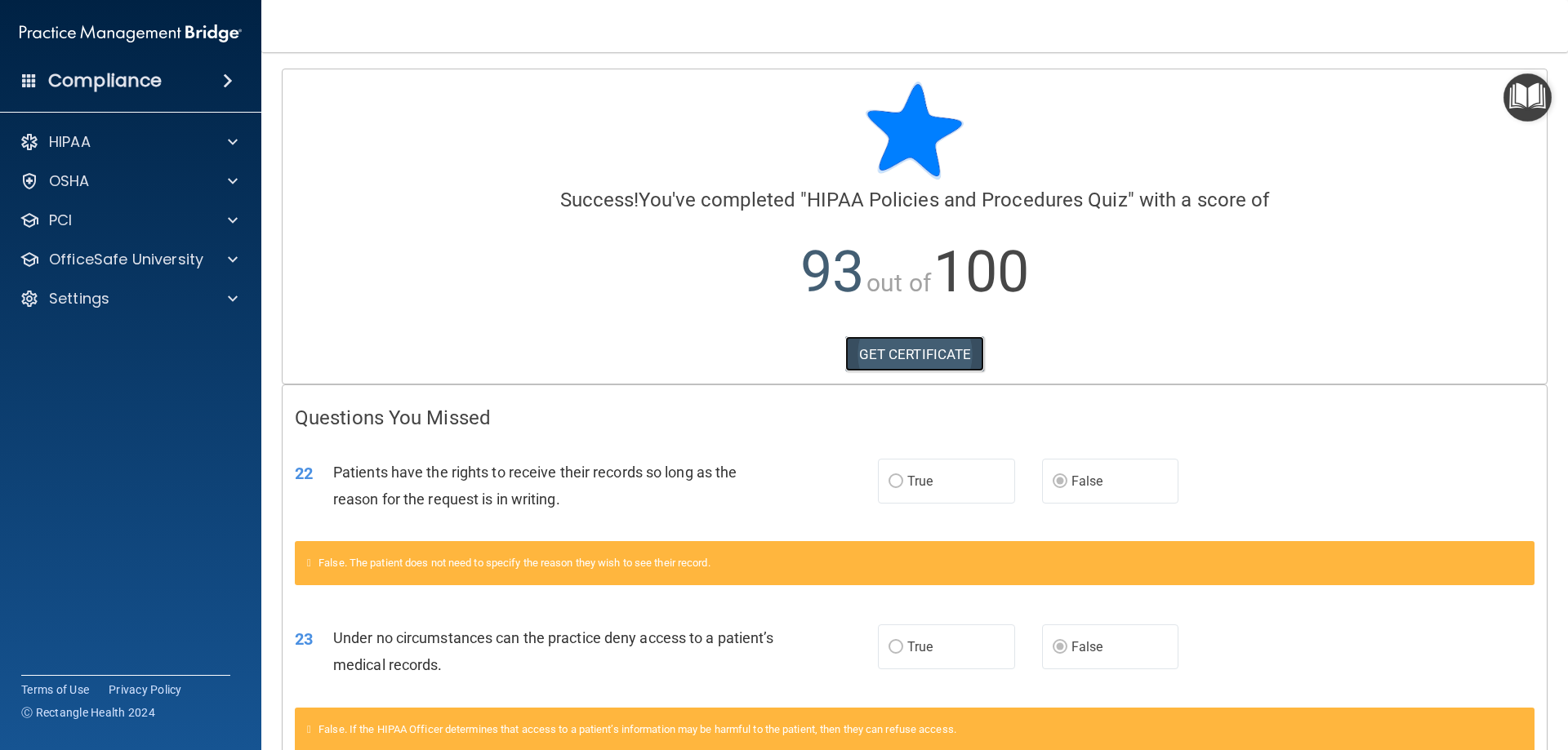
click at [898, 357] on link "GET CERTIFICATE" at bounding box center [915, 354] width 140 height 36
click at [87, 139] on p "HIPAA" at bounding box center [69, 142] width 42 height 19
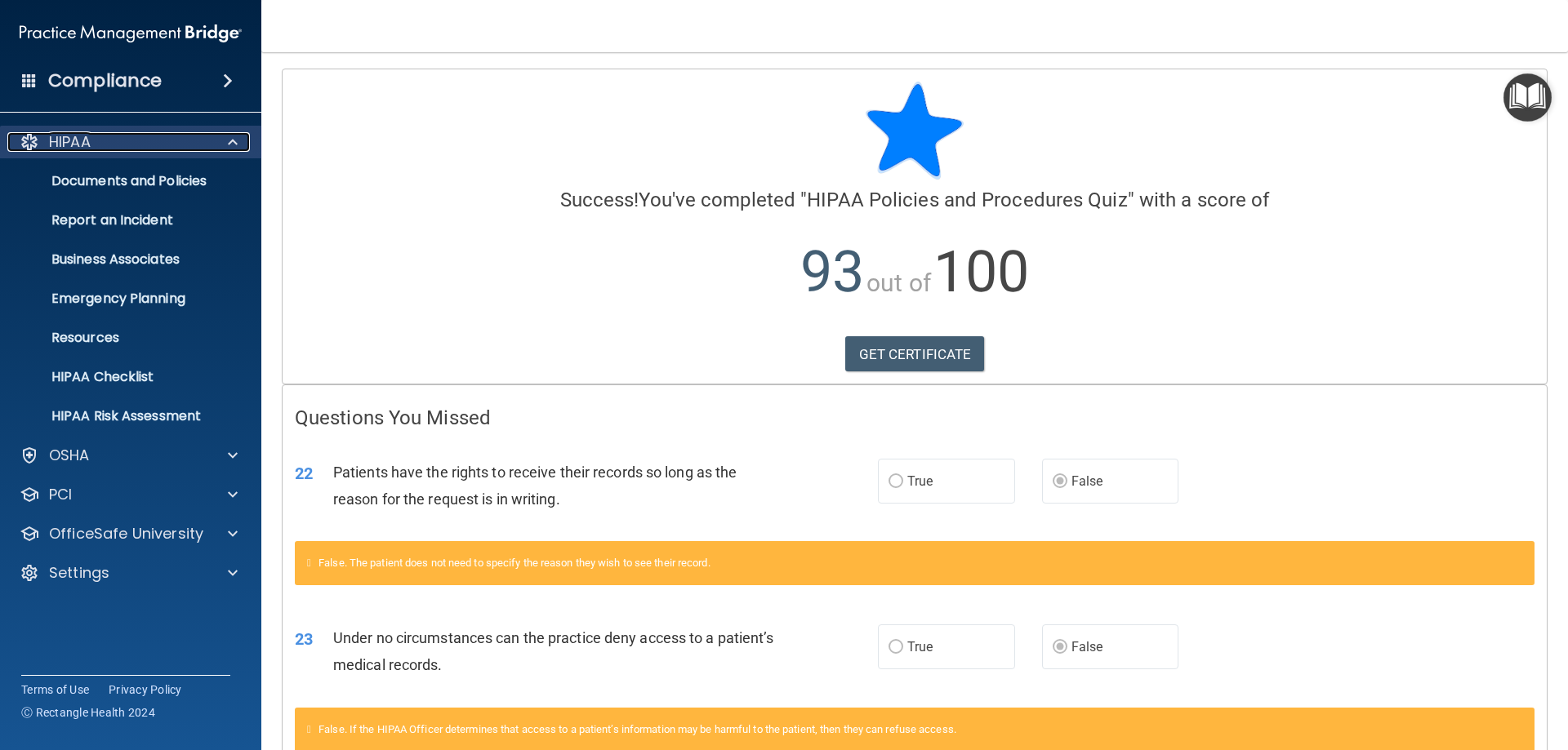
click at [86, 140] on p "HIPAA" at bounding box center [69, 142] width 42 height 19
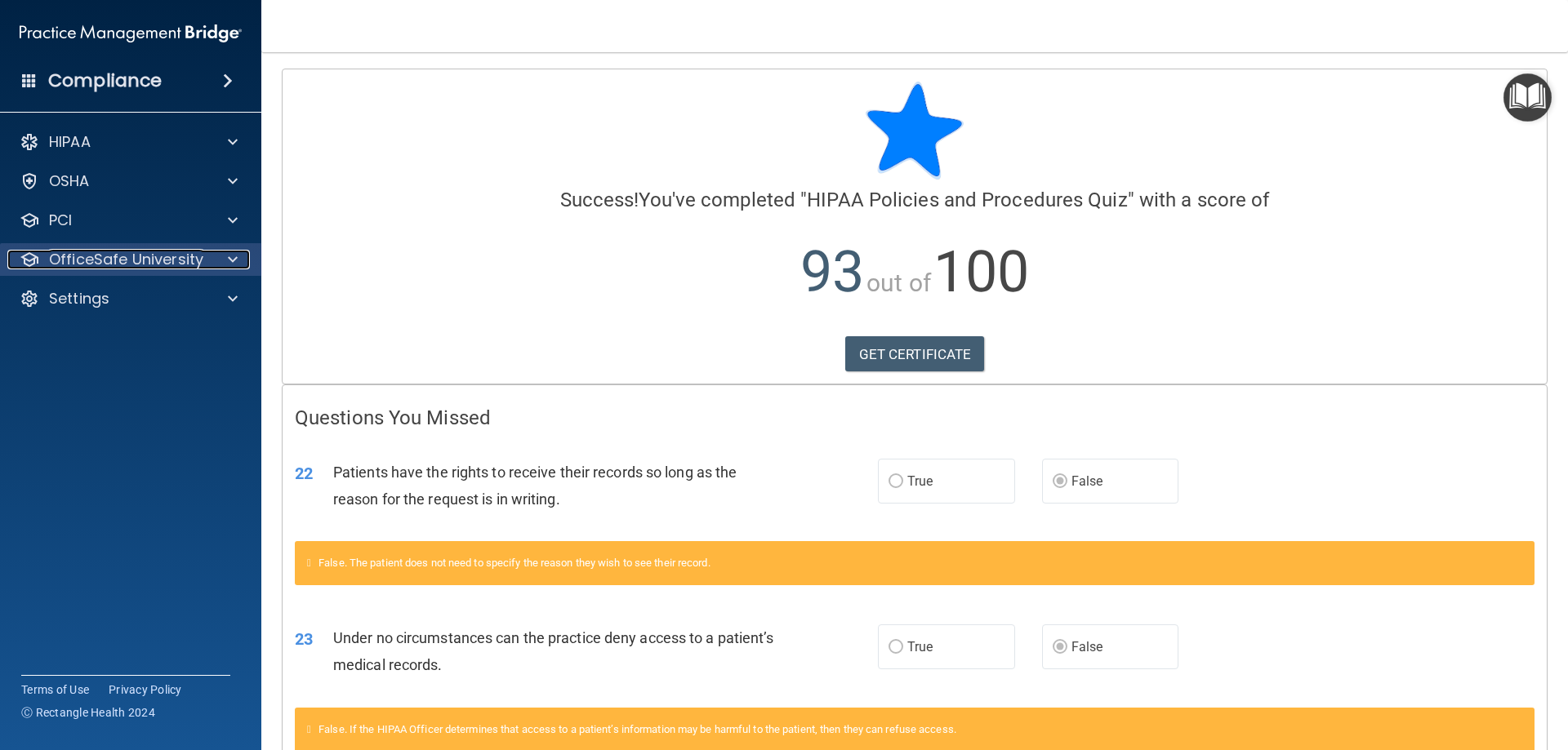
click at [148, 261] on p "OfficeSafe University" at bounding box center [125, 259] width 155 height 19
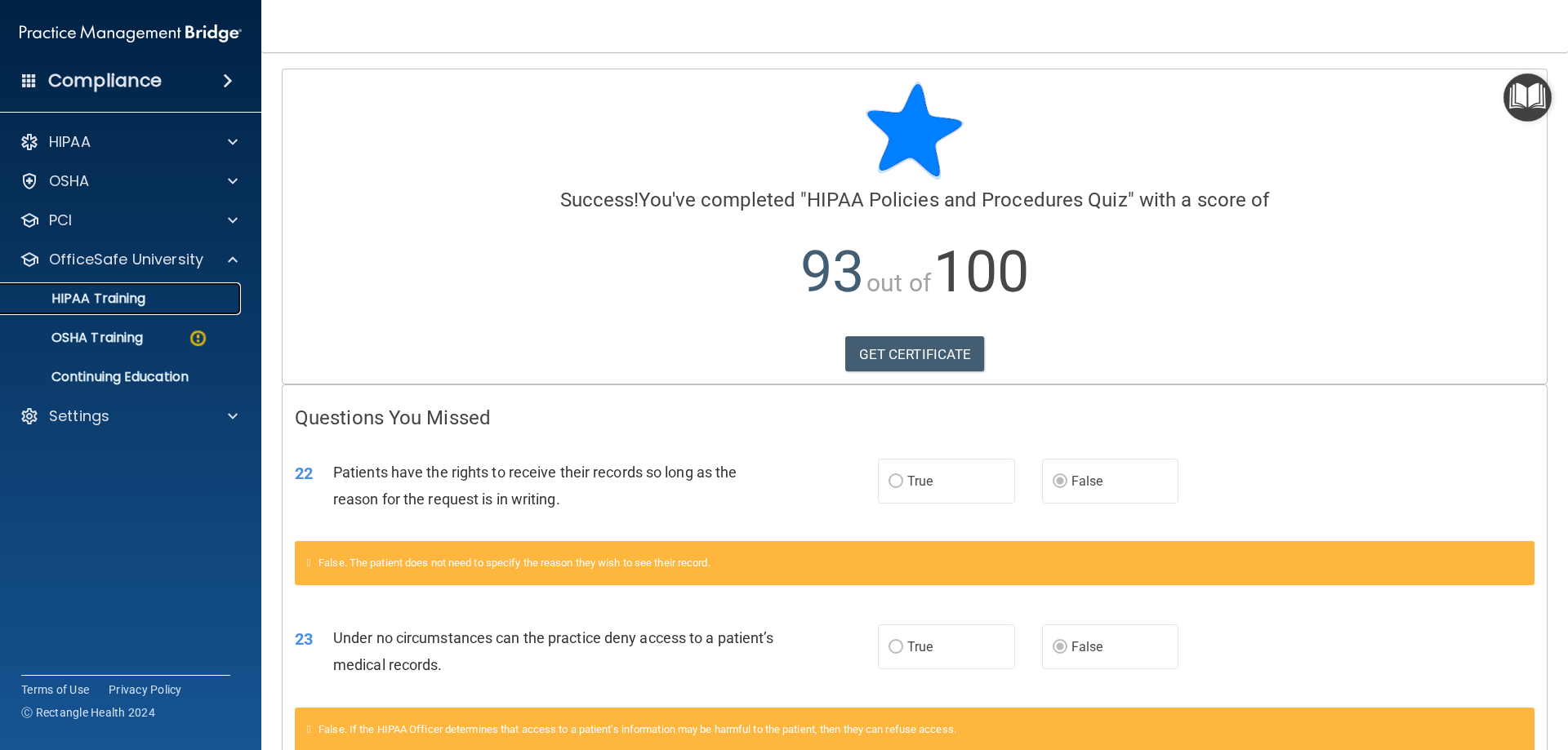
click at [130, 302] on p "HIPAA Training" at bounding box center [78, 298] width 135 height 17
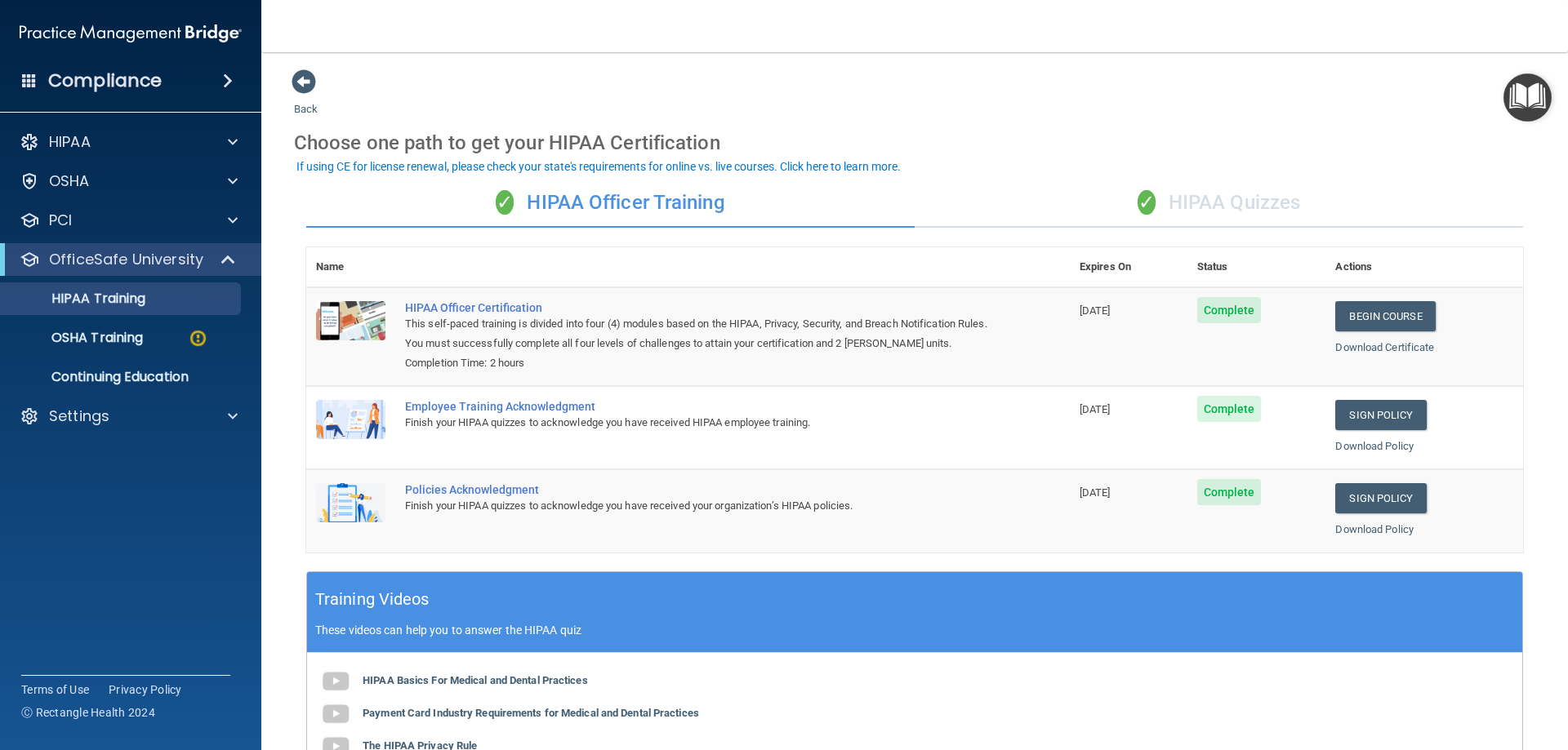
click at [1113, 212] on div "✓ HIPAA Quizzes" at bounding box center [1219, 203] width 609 height 49
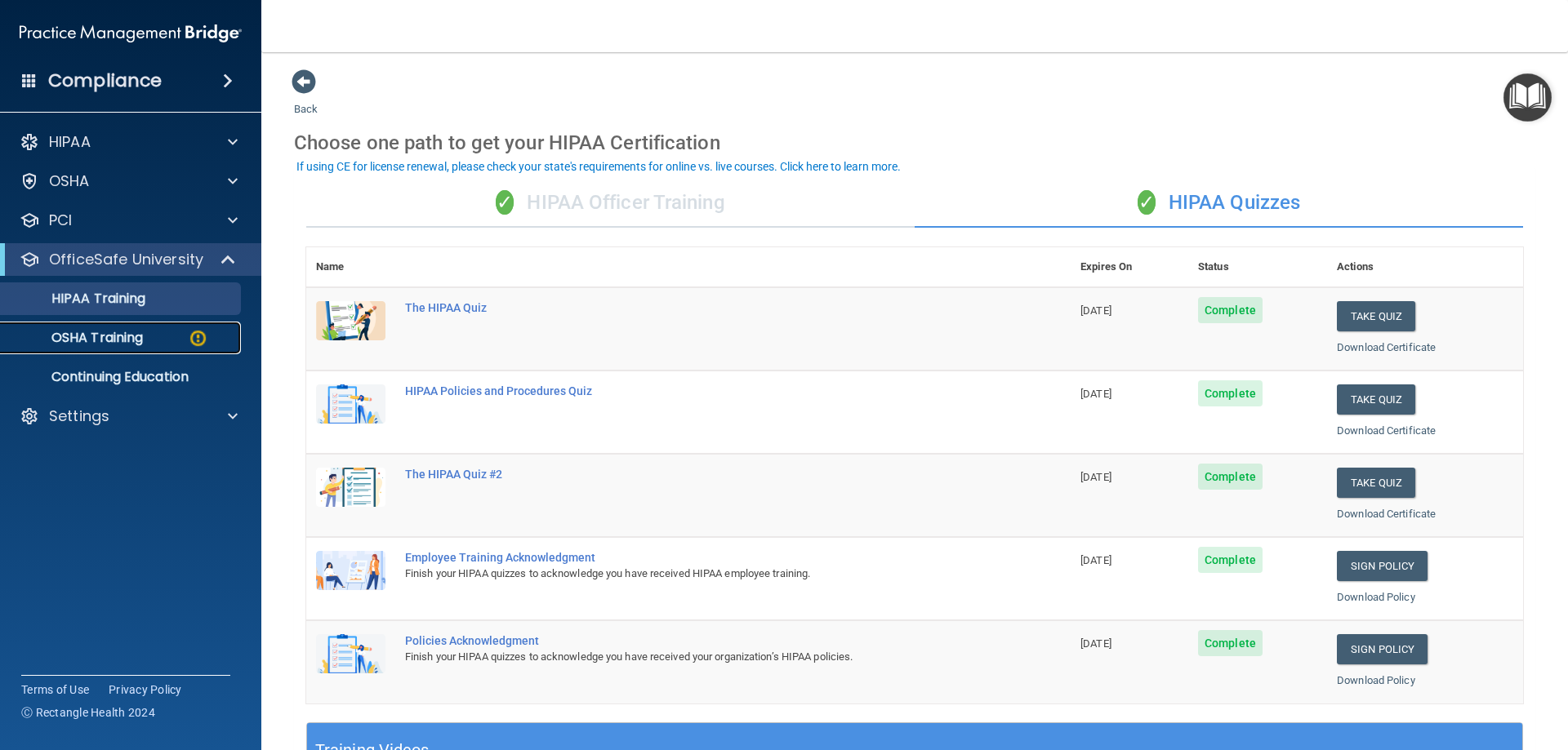
click at [73, 346] on p "OSHA Training" at bounding box center [77, 337] width 132 height 17
